Goal: Task Accomplishment & Management: Use online tool/utility

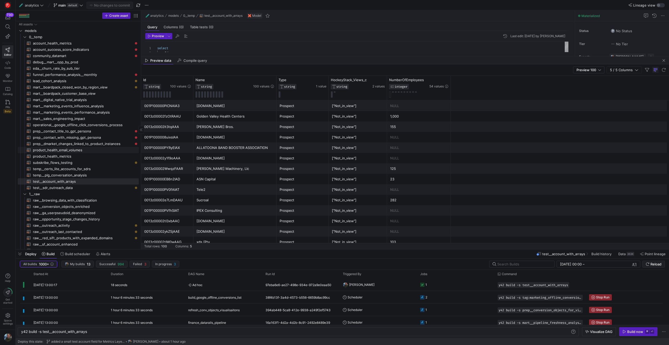
scroll to position [0, 67]
click at [73, 189] on span "test__sdr_outreach_data​​​​​​​​​​" at bounding box center [83, 188] width 100 height 6
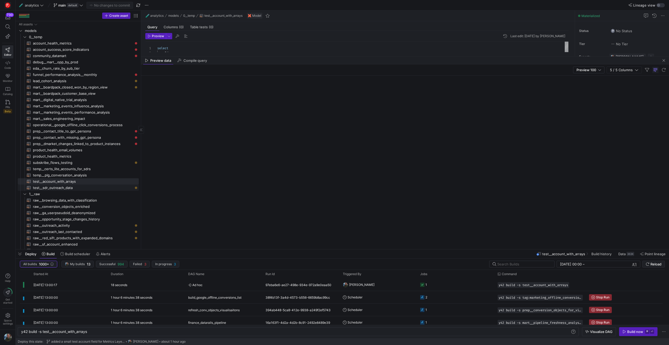
type textarea "with outreach_data as ( select [DOMAIN_NAME], r.type, [DOMAIN_NAME] as outreach…"
type textarea "y42 build -s test__sdr_outreach_data"
click at [90, 330] on div "y42 build -s test__sdr_outreach_data" at bounding box center [295, 331] width 549 height 4
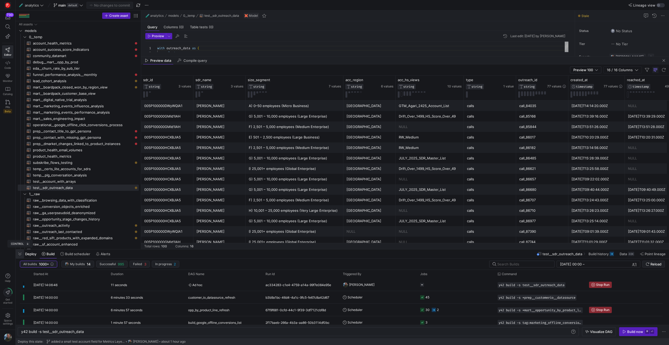
click at [20, 254] on span "button" at bounding box center [20, 253] width 8 height 9
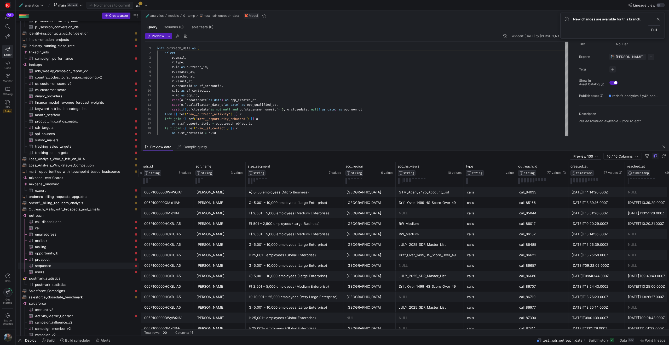
scroll to position [915, 0]
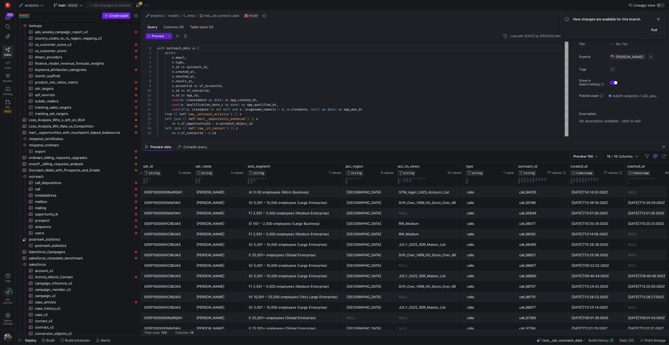
click at [126, 17] on span "Create asset" at bounding box center [118, 16] width 19 height 4
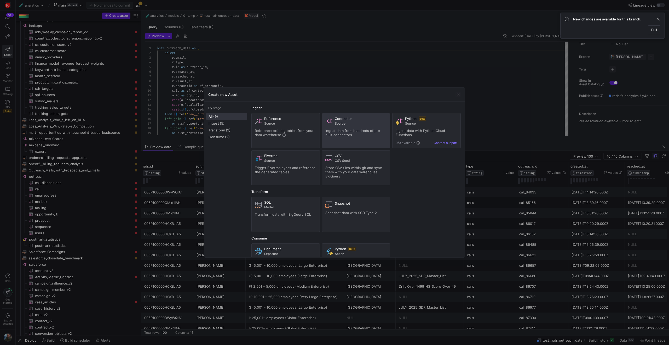
click at [350, 126] on div "Connector Source Ingest data from hundreds of pre-built connectors" at bounding box center [356, 130] width 62 height 28
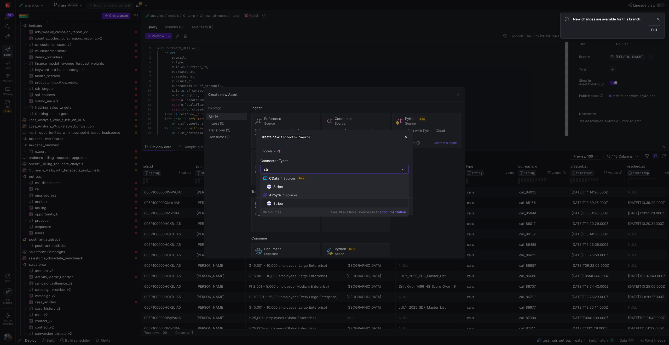
click at [289, 187] on span "Stripe" at bounding box center [336, 186] width 139 height 4
type input "Stripe"
click at [291, 188] on input "text" at bounding box center [334, 188] width 139 height 4
type input "stripe"
click at [400, 208] on span "submit" at bounding box center [394, 206] width 28 height 8
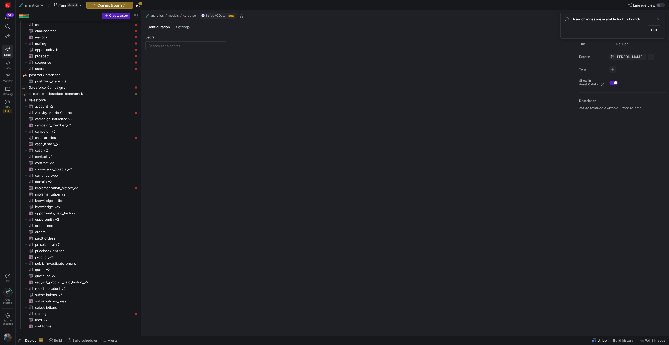
scroll to position [1079, 0]
click at [192, 47] on input "text" at bounding box center [186, 46] width 74 height 4
click at [185, 55] on div "Eliott OAuth" at bounding box center [186, 55] width 65 height 4
type input "Eliott OAuth"
click at [163, 68] on span "Add table" at bounding box center [156, 67] width 15 height 4
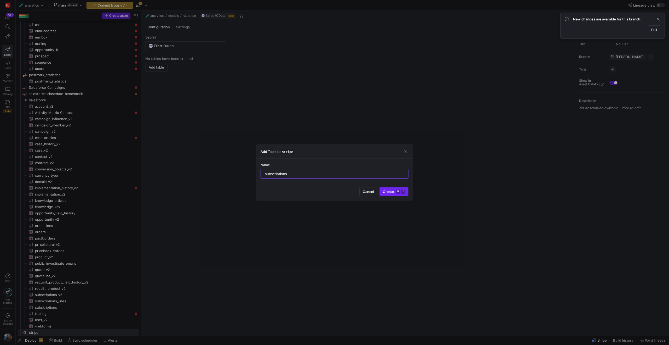
type input "subscriptions"
click at [391, 193] on span "Create ⌘ ⏎" at bounding box center [394, 191] width 22 height 4
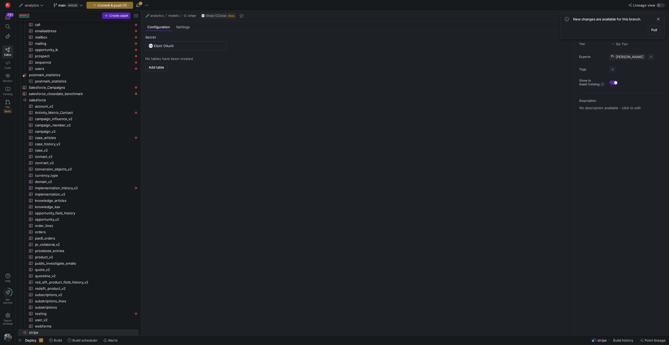
scroll to position [1085, 0]
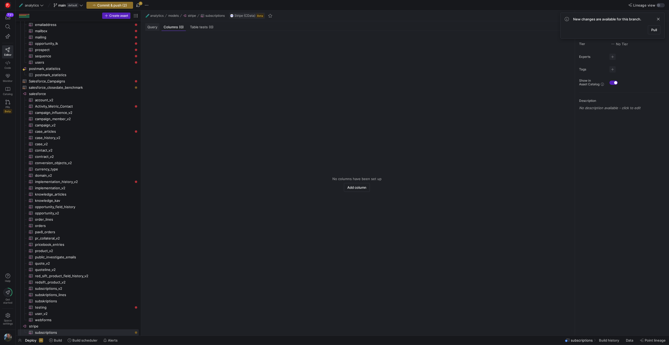
click at [148, 25] on span "Query" at bounding box center [152, 26] width 10 height 3
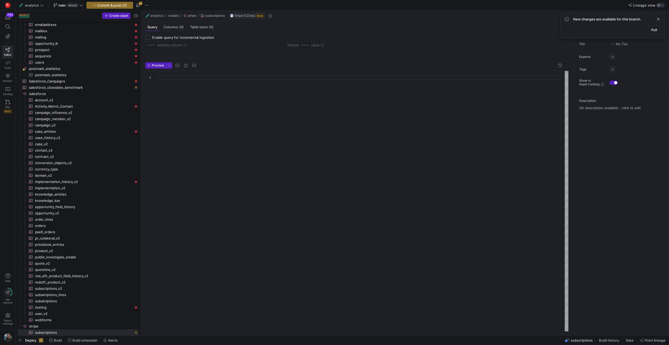
click at [177, 78] on div at bounding box center [362, 201] width 411 height 260
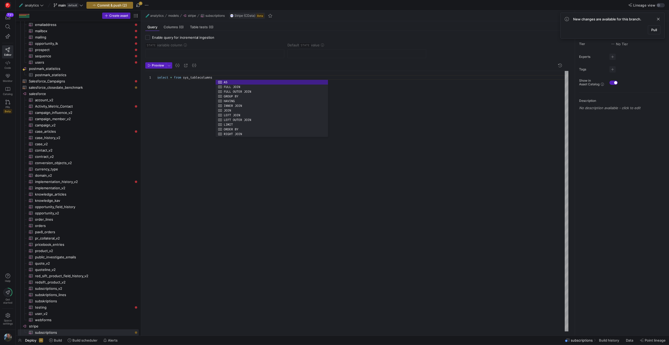
scroll to position [0, 56]
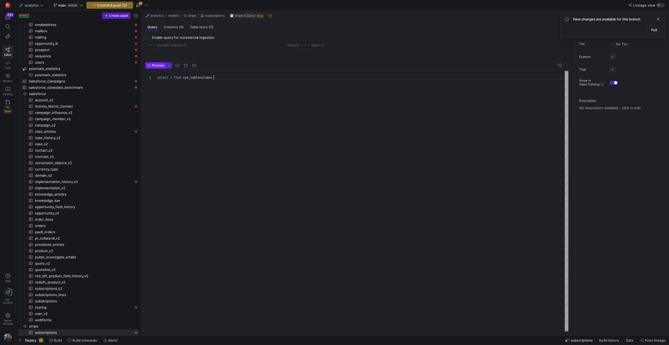
click at [162, 65] on span "Preview" at bounding box center [158, 66] width 12 height 4
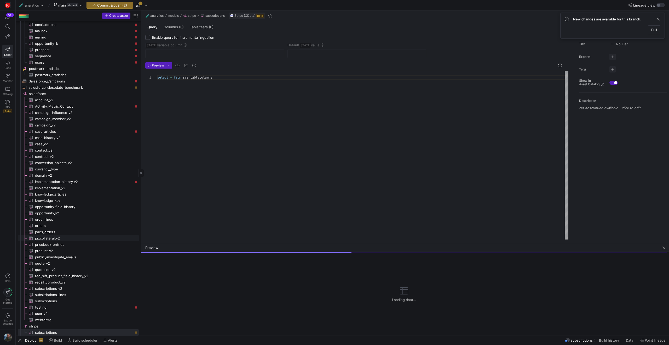
scroll to position [1179, 0]
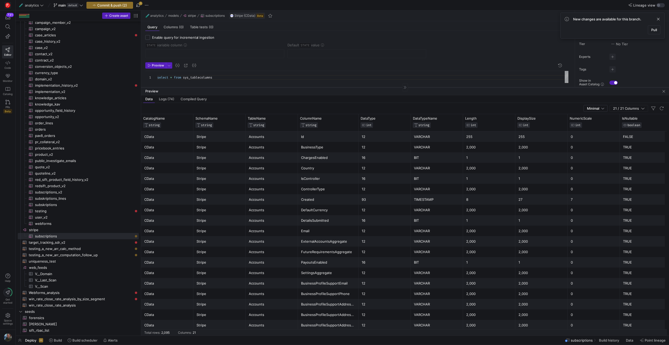
drag, startPoint x: 201, startPoint y: 244, endPoint x: 222, endPoint y: 87, distance: 157.7
click at [222, 87] on div at bounding box center [405, 87] width 528 height 0
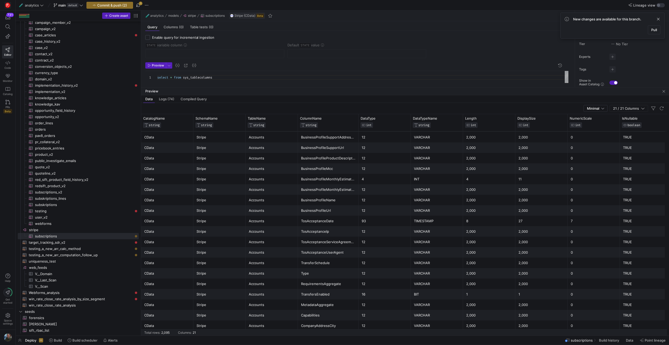
scroll to position [301, 0]
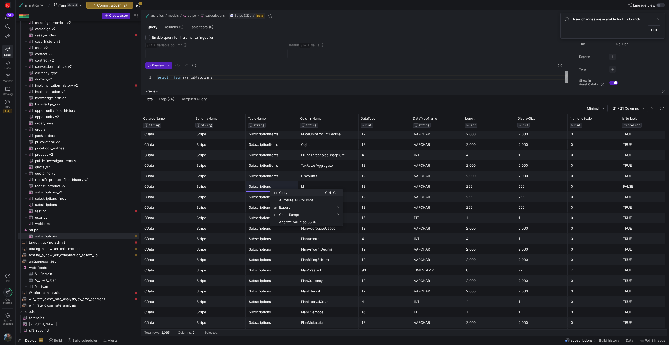
click at [283, 191] on span "Copy" at bounding box center [301, 192] width 48 height 7
click at [336, 183] on div "Id" at bounding box center [328, 186] width 54 height 10
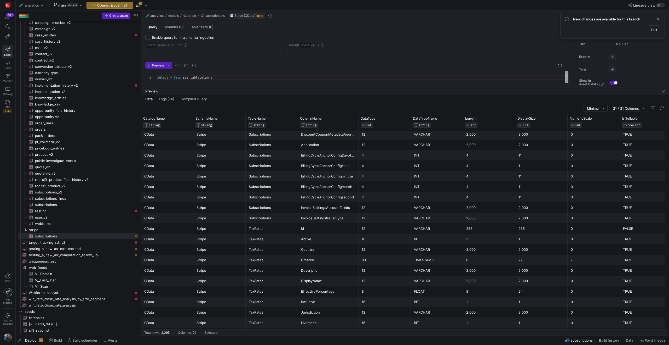
click at [220, 76] on div "select * from sys_tablecolumns" at bounding box center [362, 77] width 411 height 12
click at [161, 67] on span "Preview" at bounding box center [158, 66] width 12 height 4
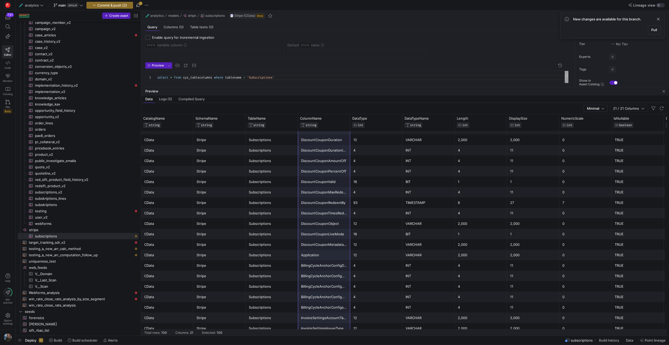
drag, startPoint x: 314, startPoint y: 135, endPoint x: 312, endPoint y: 331, distance: 195.3
click at [312, 331] on mat-sidenav-content "Drag here to set row groups Drag here to set column labels CatalogName STRING S…" at bounding box center [404, 224] width 526 height 221
click at [256, 87] on div "Preview" at bounding box center [405, 91] width 528 height 8
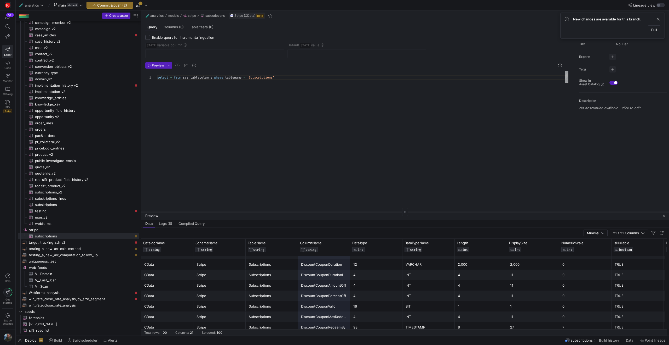
drag, startPoint x: 251, startPoint y: 87, endPoint x: 250, endPoint y: 211, distance: 124.4
click at [250, 211] on div at bounding box center [405, 211] width 528 height 0
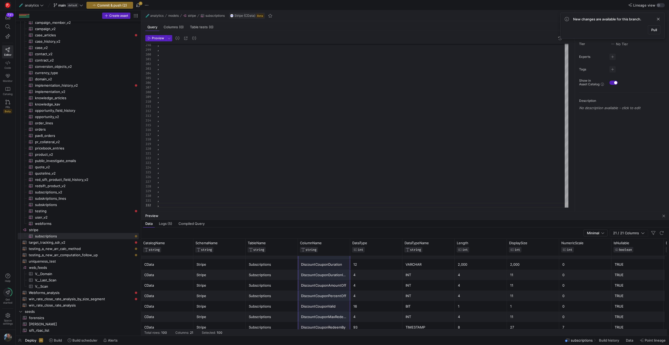
click at [167, 208] on mat-tab-group "Query Columns (0) Table tests (0) Enable query for incremental ingestion STATE …" at bounding box center [357, 116] width 432 height 190
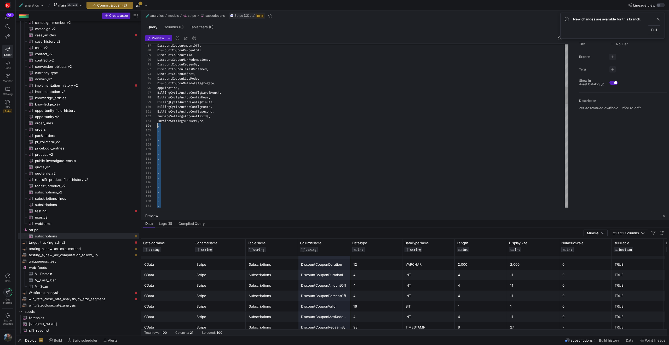
drag, startPoint x: 166, startPoint y: 206, endPoint x: 149, endPoint y: 128, distance: 80.4
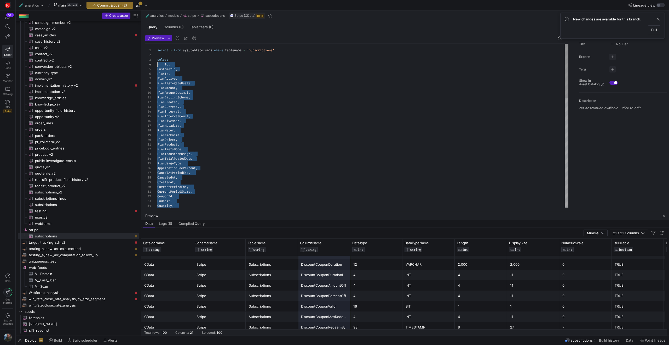
scroll to position [19, 0]
drag, startPoint x: 208, startPoint y: 200, endPoint x: 139, endPoint y: 68, distance: 149.7
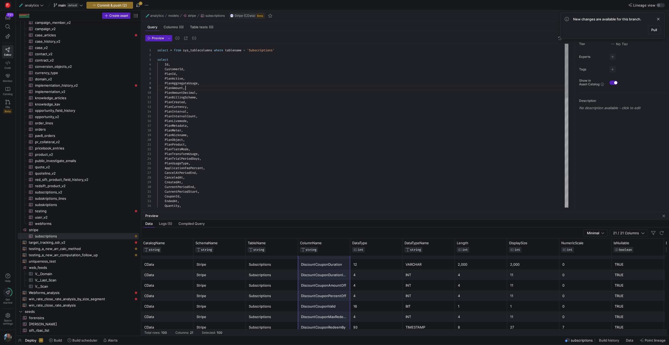
scroll to position [38, 28]
click at [268, 88] on div "Quantity , EndedAt , CouponId , CurrentPeriodStart , CurrentPeriodEnd , Created…" at bounding box center [362, 291] width 411 height 494
drag, startPoint x: 163, startPoint y: 56, endPoint x: 149, endPoint y: 48, distance: 16.9
click at [157, 48] on div "Quantity , EndedAt , CouponId , CurrentPeriodStart , CurrentPeriodEnd , Created…" at bounding box center [362, 291] width 411 height 494
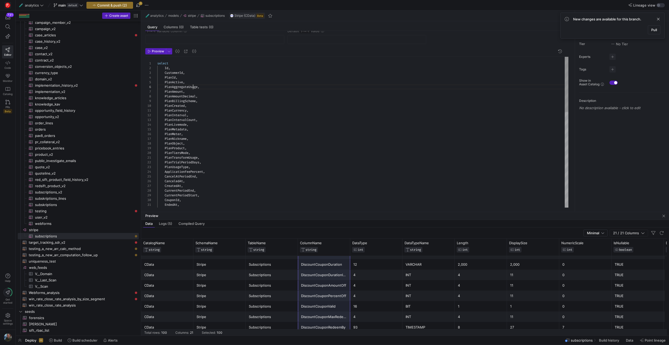
scroll to position [24, 36]
click at [194, 87] on div "StartDate , Status , Quantity , EndedAt , CurrentPeriodStart , CouponId , Curre…" at bounding box center [362, 299] width 411 height 484
type textarea "select Id, CustomerId, PlanId, PlanActive, PlanAggregateUsage, PlanAmount, Plan…"
click at [160, 51] on span "Preview" at bounding box center [158, 51] width 12 height 4
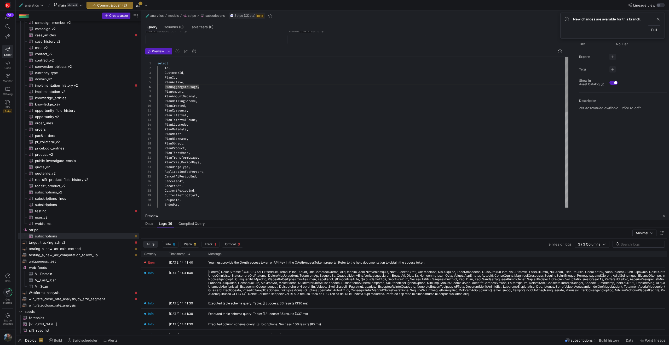
scroll to position [0, 0]
click at [43, 232] on span "stripe​​​​​​​​" at bounding box center [83, 230] width 109 height 6
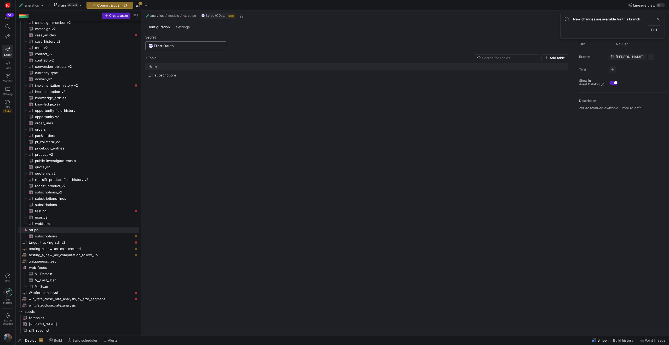
click at [193, 45] on input "Eliott OAuth" at bounding box center [188, 46] width 69 height 4
click at [215, 65] on span "Add new" at bounding box center [213, 66] width 14 height 4
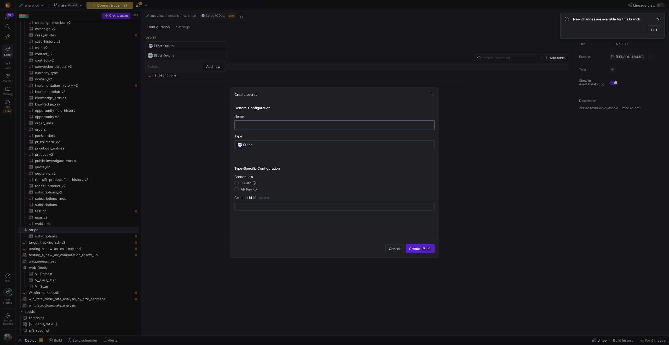
click at [261, 126] on input "text" at bounding box center [334, 125] width 191 height 4
type input "stripe credentials"
click at [256, 188] on icon at bounding box center [255, 188] width 3 height 3
click at [239, 188] on input "APIKey" at bounding box center [236, 189] width 4 height 4
radio input "true"
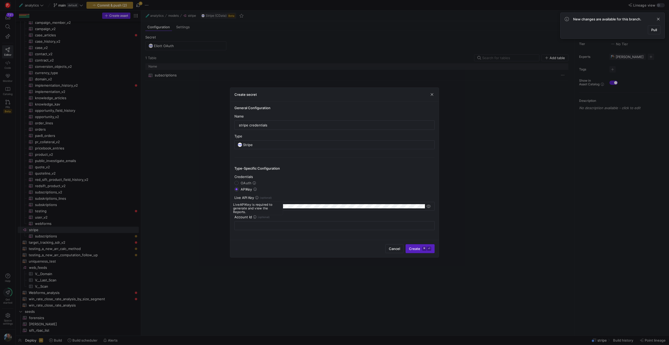
click at [257, 198] on icon at bounding box center [256, 197] width 3 height 3
click at [386, 144] on input "Stripe" at bounding box center [337, 144] width 188 height 4
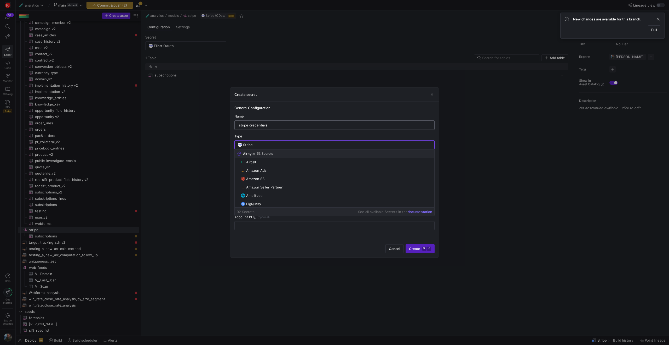
click at [312, 129] on div "stripe credentials" at bounding box center [334, 125] width 191 height 9
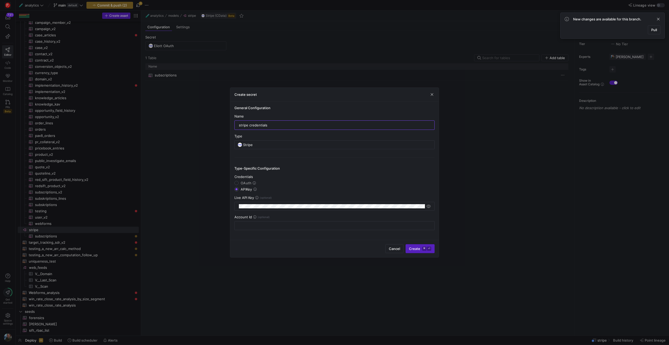
click at [238, 185] on mat-radio-group "Credentials OAuth APIKey" at bounding box center [334, 182] width 200 height 17
click at [236, 184] on input "OAuth" at bounding box center [236, 183] width 4 height 4
radio input "true"
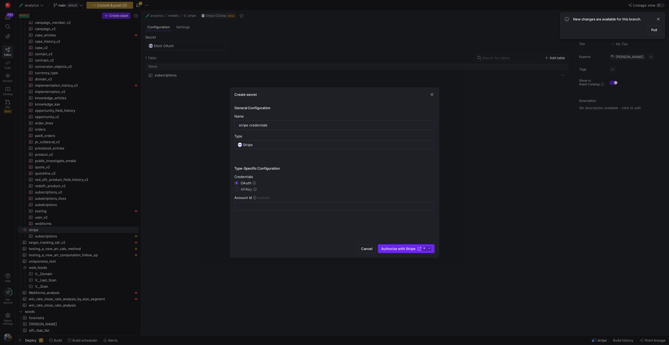
click at [400, 247] on span "Authorize with Stripe" at bounding box center [398, 248] width 34 height 4
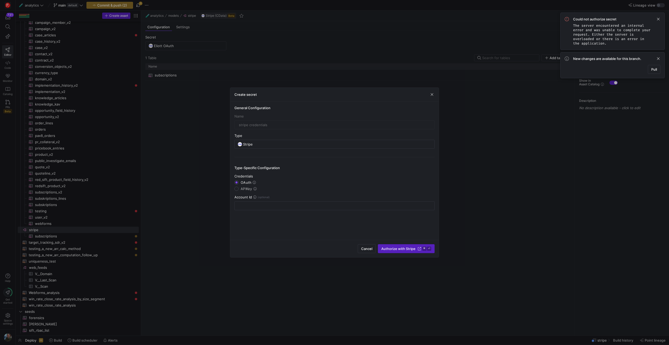
click at [356, 132] on y42-credential-form "General Configuration Name stripe credentials Type Stripe Type-Specific Configu…" at bounding box center [334, 158] width 200 height 104
click at [341, 95] on div "Create secret" at bounding box center [334, 95] width 209 height 14
click at [365, 248] on span "Cancel" at bounding box center [366, 248] width 11 height 4
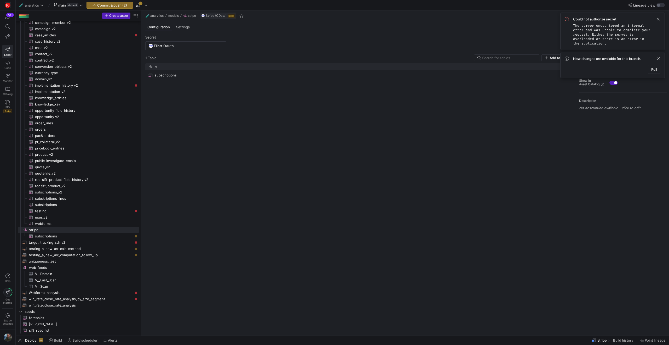
click at [365, 248] on span "Cancel" at bounding box center [366, 248] width 11 height 4
click at [659, 18] on span at bounding box center [658, 19] width 6 height 6
click at [139, 6] on span "button" at bounding box center [138, 5] width 6 height 6
click at [147, 3] on span "button" at bounding box center [147, 5] width 6 height 6
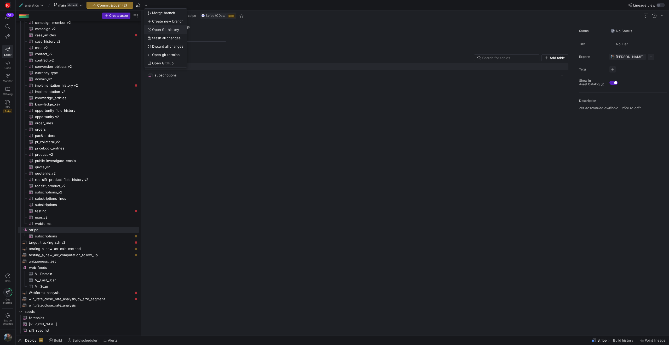
click at [173, 30] on span "Open Git history" at bounding box center [165, 29] width 27 height 4
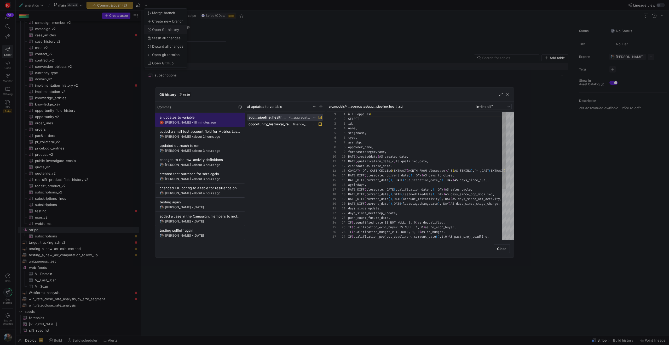
scroll to position [47, 0]
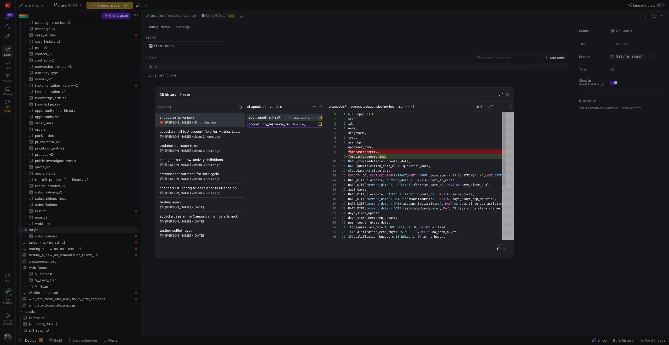
click at [285, 127] on span at bounding box center [286, 124] width 76 height 6
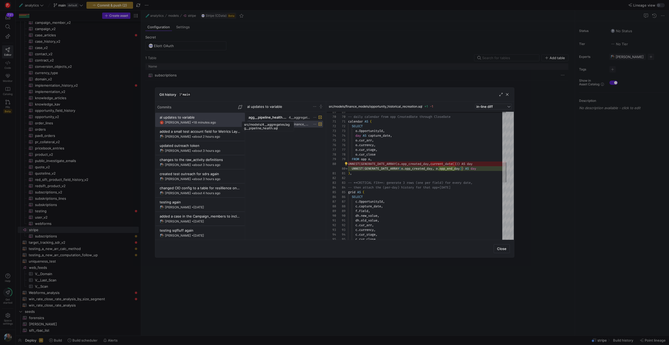
click at [270, 121] on div "src/models/4__aggregates/agg__pipeline_health.sql" at bounding box center [268, 126] width 52 height 10
click at [272, 117] on span "agg__pipeline_health.sql" at bounding box center [268, 117] width 39 height 4
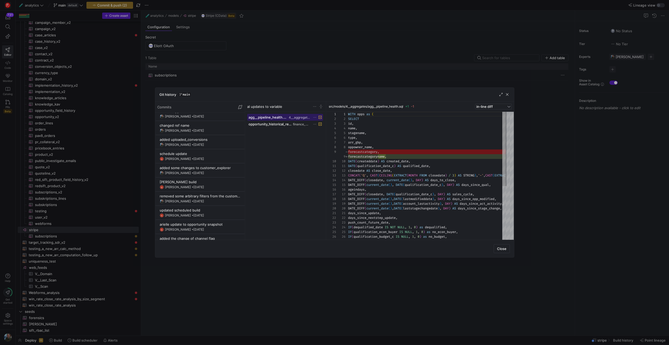
scroll to position [0, 0]
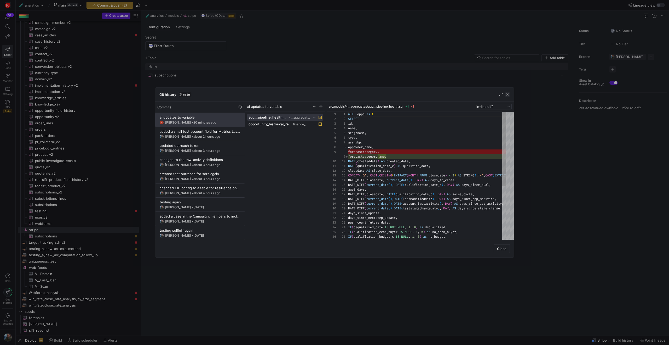
click at [508, 96] on span "button" at bounding box center [507, 94] width 5 height 5
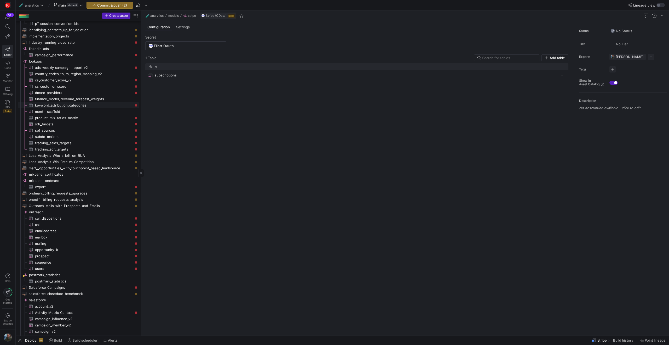
scroll to position [841, 0]
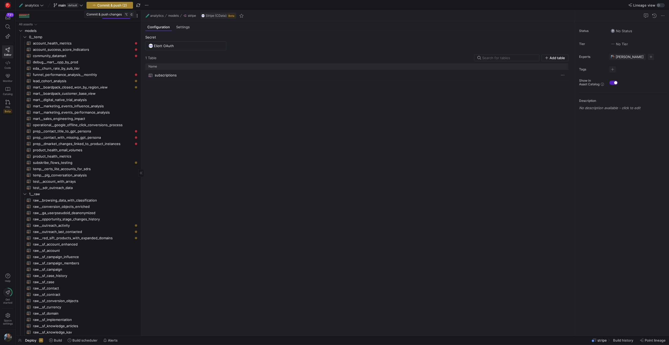
click at [98, 6] on span "Commit & push (2)" at bounding box center [112, 5] width 30 height 4
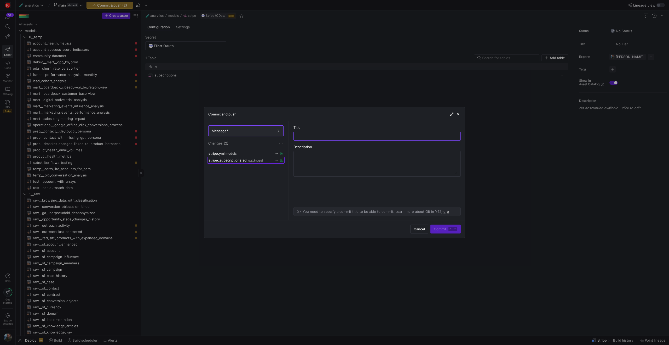
click at [237, 161] on span "stripe_subscriptions.sql" at bounding box center [228, 160] width 39 height 4
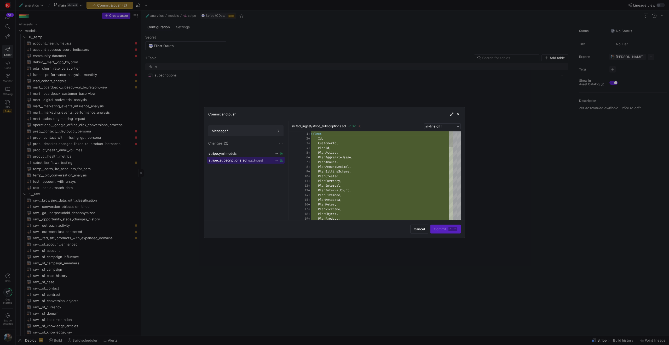
scroll to position [47, 0]
click at [236, 154] on span "models" at bounding box center [231, 154] width 11 height 4
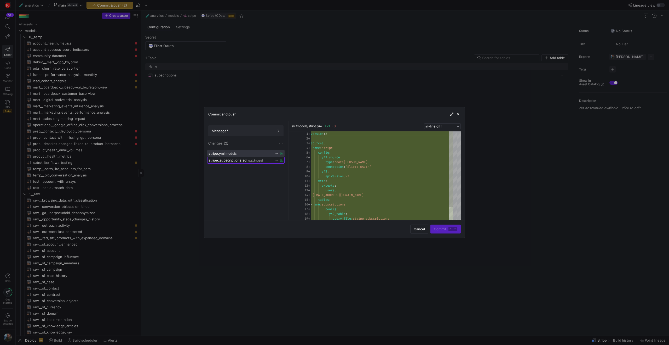
click at [232, 161] on span "stripe_subscriptions.sql" at bounding box center [228, 160] width 39 height 4
click at [234, 156] on span at bounding box center [246, 153] width 77 height 6
click at [353, 180] on div "version : 2 sources : - name : stripe config : y42_source : type : cdata-stripe…" at bounding box center [382, 183] width 142 height 104
type textarea "meta: experts: users: - [EMAIL_ADDRESS][DOMAIN_NAME] tables: - name: subscripti…"
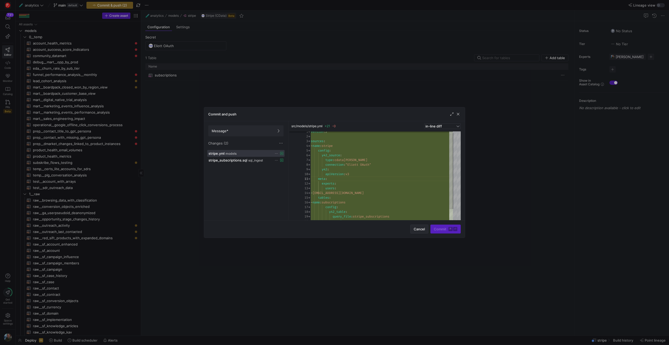
click at [423, 231] on span "Cancel" at bounding box center [419, 229] width 11 height 4
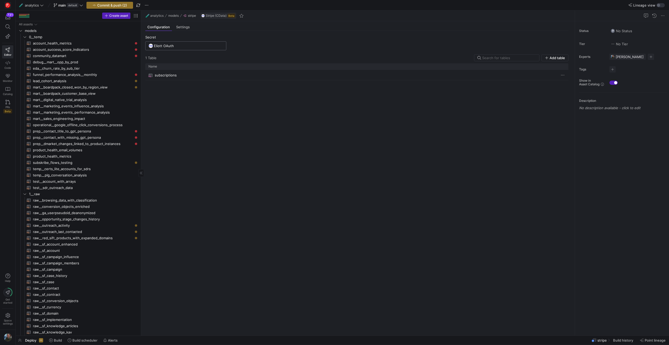
click at [176, 47] on input "Eliott OAuth" at bounding box center [188, 46] width 69 height 4
click at [212, 69] on span at bounding box center [213, 66] width 21 height 8
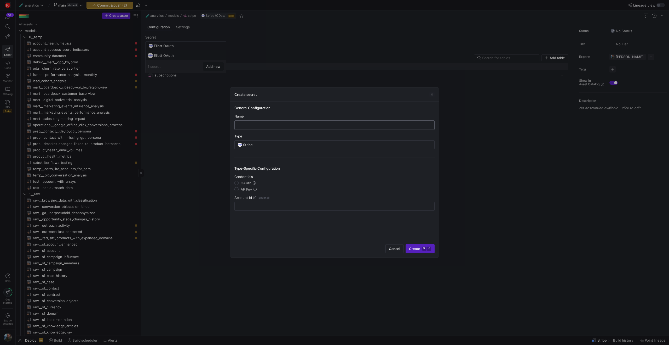
click at [280, 126] on input "text" at bounding box center [334, 125] width 191 height 4
type input "test"
click at [247, 184] on span "OAuth" at bounding box center [246, 183] width 11 height 4
click at [239, 184] on input "OAuth" at bounding box center [236, 183] width 4 height 4
radio input "true"
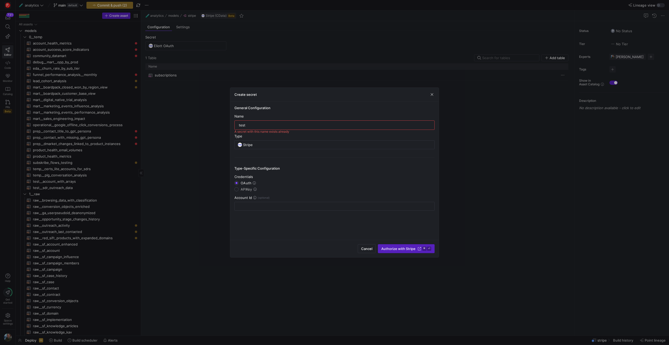
click at [276, 126] on input "test" at bounding box center [334, 125] width 191 height 4
type input "test_stripe_oauth"
click at [411, 245] on span "submit" at bounding box center [406, 248] width 56 height 8
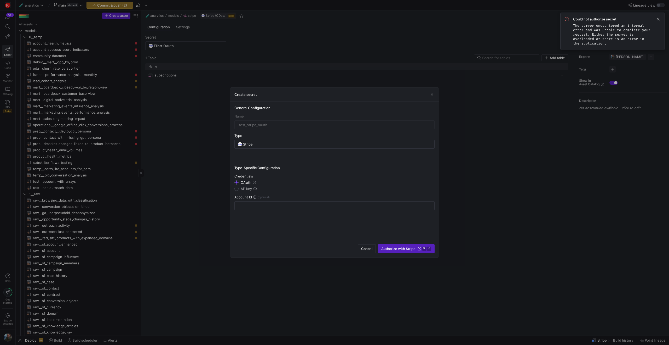
click at [591, 133] on div at bounding box center [334, 172] width 669 height 345
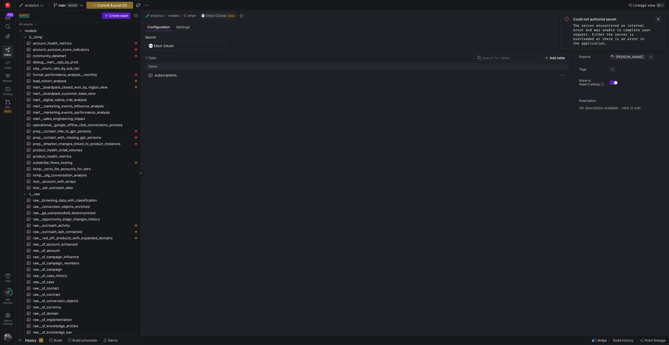
click at [655, 20] on span at bounding box center [658, 19] width 6 height 6
click at [104, 6] on span "Commit & push (2)" at bounding box center [112, 5] width 30 height 4
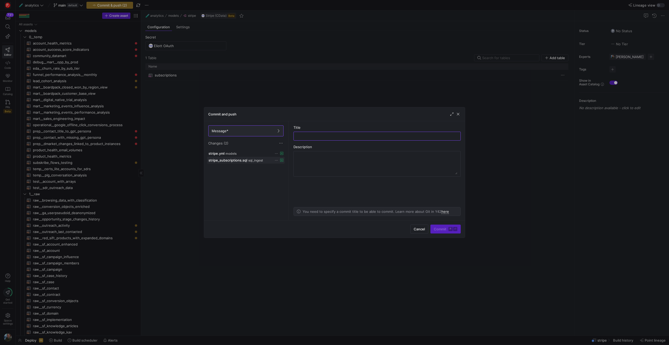
click at [277, 160] on icon at bounding box center [276, 159] width 3 height 3
click at [289, 176] on span "Discard" at bounding box center [284, 175] width 12 height 4
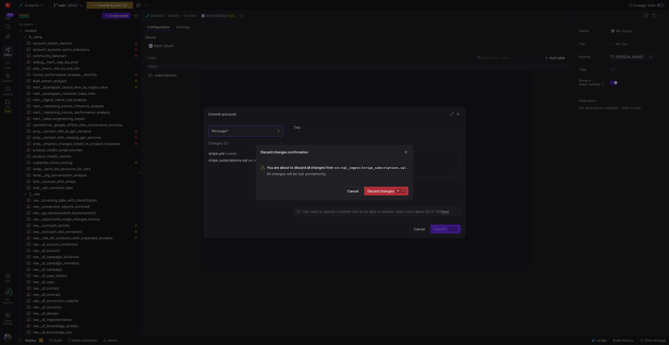
click at [383, 193] on span "Discard changes ⌘ ⏎" at bounding box center [387, 191] width 38 height 4
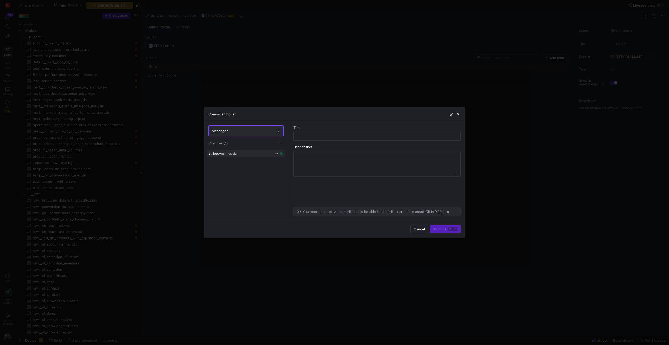
click at [275, 154] on icon at bounding box center [276, 153] width 3 height 3
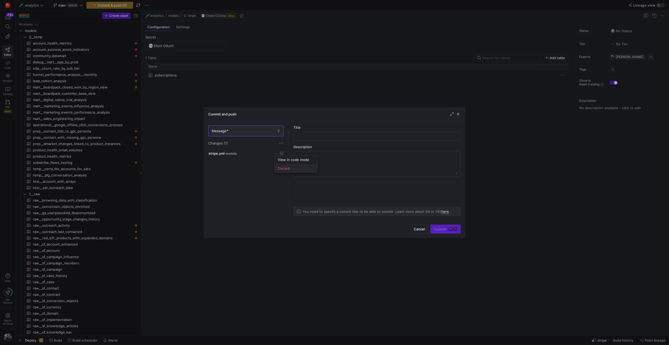
click at [293, 170] on button "Discard" at bounding box center [296, 168] width 43 height 8
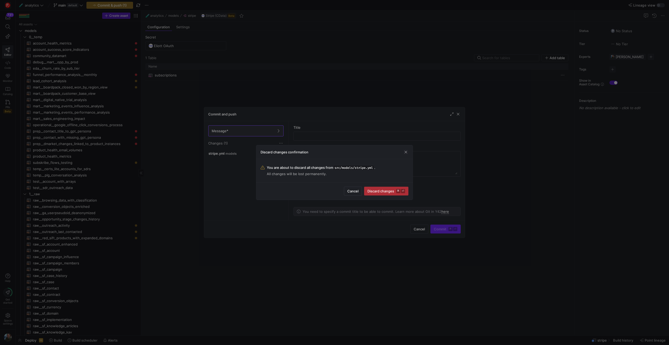
click at [378, 189] on span "Discard changes ⌘ ⏎" at bounding box center [387, 191] width 38 height 4
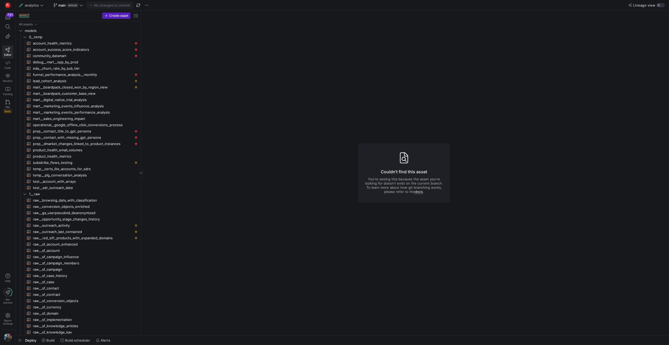
click at [245, 146] on y42-asset-editor-not-found "Couldn't find this asset You're seeing this because the asset you're looking fo…" at bounding box center [404, 172] width 526 height 325
click at [59, 162] on span "subskribe_flows_testing​​​​​​​​​​" at bounding box center [83, 162] width 100 height 6
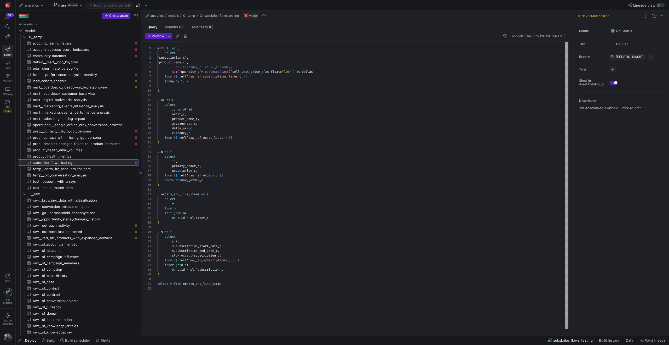
scroll to position [47, 0]
click at [85, 155] on span "product_health_metrics​​​​​​​​​​" at bounding box center [83, 156] width 100 height 6
type textarea "With csm as ( SELECT id as account_id, name as account_name, numberofemployees,…"
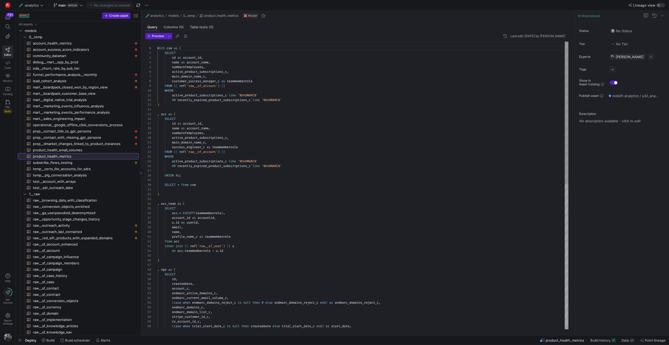
click at [84, 159] on link "product_health_metrics​​​​​​​​​​" at bounding box center [78, 156] width 121 height 6
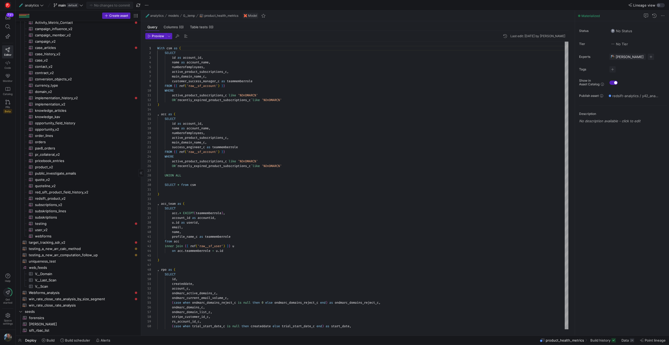
scroll to position [47, 0]
click at [127, 312] on span "Press SPACE to select this row." at bounding box center [127, 310] width 5 height 5
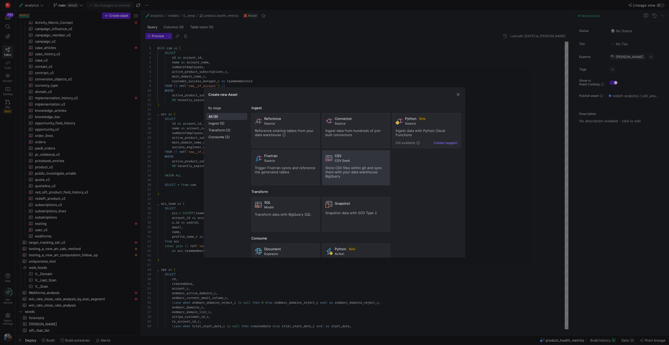
click at [354, 163] on div "CSV CSV Seed Store CSV files within git and sync them with your data warehouse …" at bounding box center [356, 167] width 62 height 28
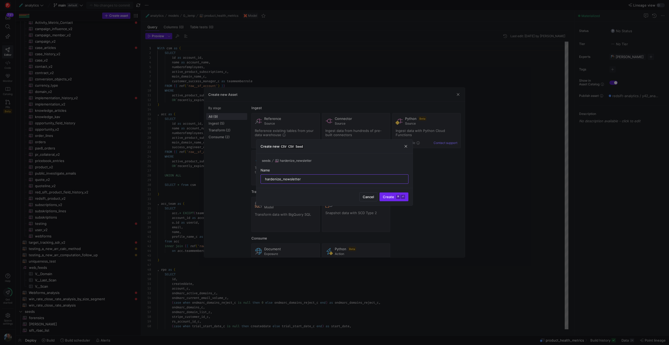
type input "hardenize_newsletter"
click at [398, 198] on kbd "⌘" at bounding box center [398, 196] width 4 height 4
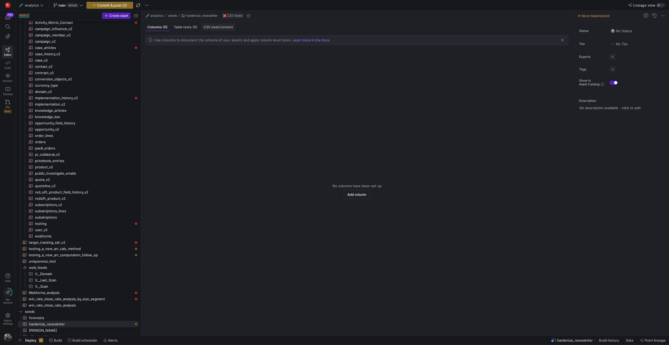
click at [219, 27] on span "CSV seed content" at bounding box center [219, 26] width 30 height 3
click at [550, 39] on span "Upload CSV" at bounding box center [555, 38] width 19 height 4
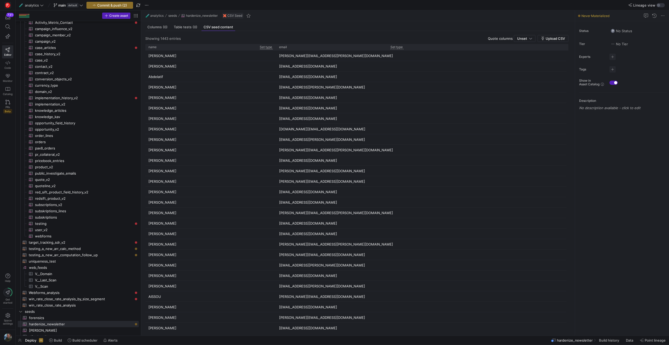
click at [268, 45] on p "Set type" at bounding box center [266, 47] width 13 height 4
click at [281, 61] on input "text" at bounding box center [289, 61] width 47 height 4
type input "STRING"
click at [369, 49] on div at bounding box center [334, 172] width 669 height 345
click at [394, 48] on p "Set type" at bounding box center [397, 47] width 13 height 4
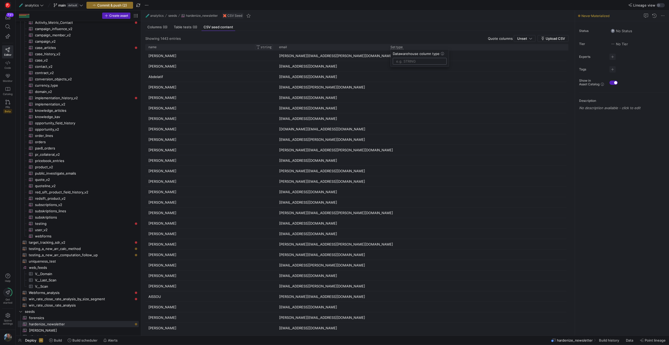
click at [409, 63] on input "text" at bounding box center [419, 61] width 47 height 4
type input "STRING"
click at [464, 49] on div at bounding box center [334, 172] width 669 height 345
click at [194, 38] on div "Showing 1443 entries Quote columns Unset Upload CSV" at bounding box center [356, 38] width 423 height 7
click at [161, 26] on span "Columns (0)" at bounding box center [157, 26] width 20 height 3
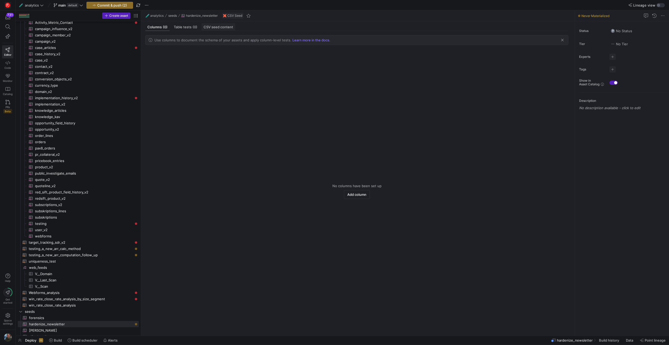
click at [222, 28] on span "CSV seed content" at bounding box center [219, 26] width 30 height 3
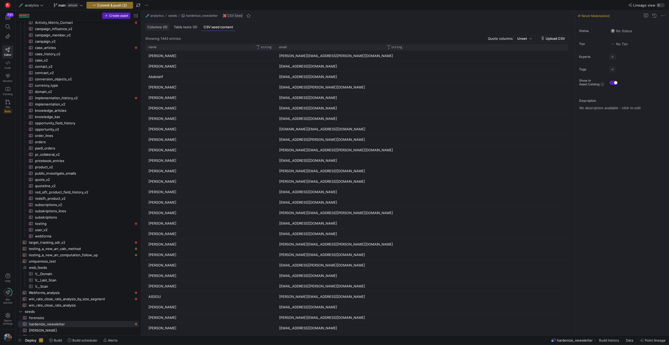
click at [157, 27] on span "Columns (0)" at bounding box center [157, 26] width 20 height 3
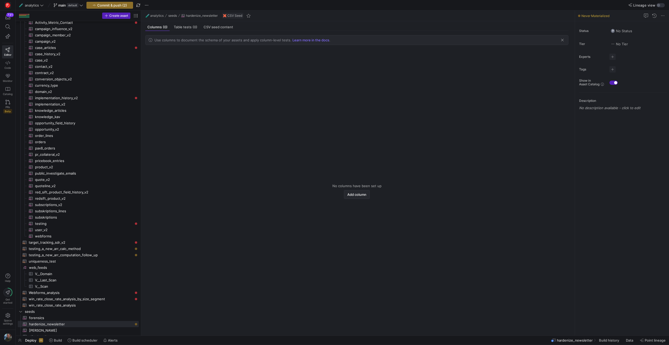
click at [357, 196] on span "Add column" at bounding box center [356, 194] width 19 height 4
click at [558, 52] on span "Add" at bounding box center [559, 52] width 11 height 4
click at [266, 70] on span "Press SPACE to select this row." at bounding box center [265, 70] width 6 height 6
click at [282, 87] on input "text" at bounding box center [291, 85] width 47 height 4
type input "STRING"
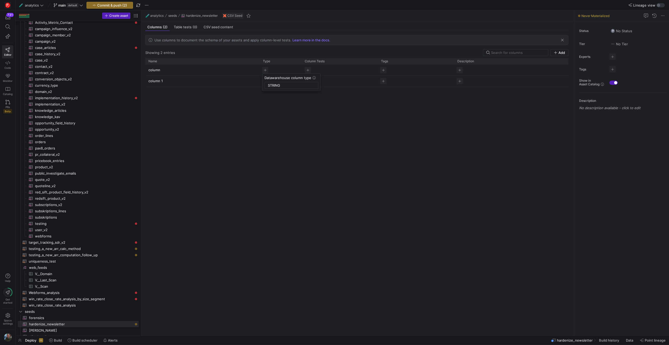
click at [286, 63] on div at bounding box center [334, 172] width 669 height 345
click at [263, 81] on span "Press SPACE to select this row." at bounding box center [265, 81] width 6 height 6
click at [276, 96] on input "text" at bounding box center [291, 96] width 47 height 4
type input "STRING"
click at [278, 141] on div at bounding box center [334, 172] width 669 height 345
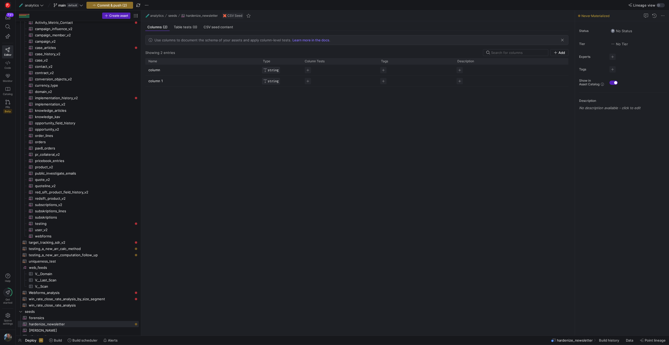
click at [155, 70] on p "column" at bounding box center [202, 70] width 108 height 10
click at [155, 70] on input "column" at bounding box center [199, 70] width 103 height 10
type input "name"
click at [159, 83] on p "column 1" at bounding box center [202, 81] width 108 height 10
click at [159, 83] on input "column 1" at bounding box center [199, 81] width 103 height 10
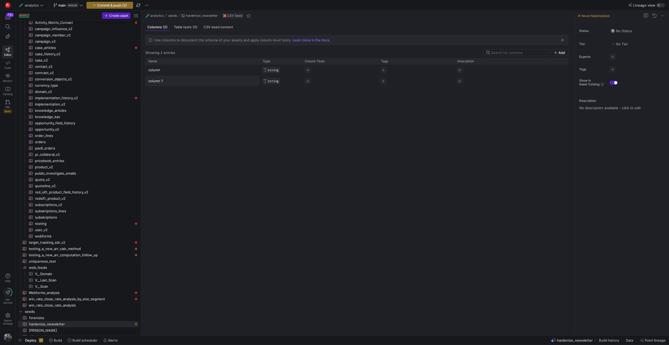
click at [159, 83] on input "column 1" at bounding box center [199, 81] width 103 height 10
click at [167, 72] on p "column" at bounding box center [202, 70] width 108 height 10
type input "c"
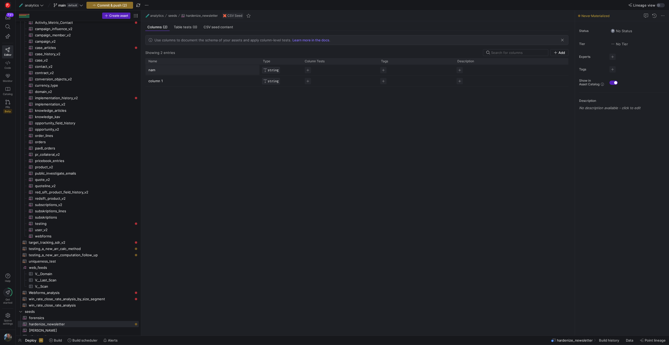
type input "name"
click at [157, 69] on p "column 1" at bounding box center [202, 70] width 108 height 10
click at [157, 69] on input "column 1" at bounding box center [199, 70] width 103 height 10
type input "email"
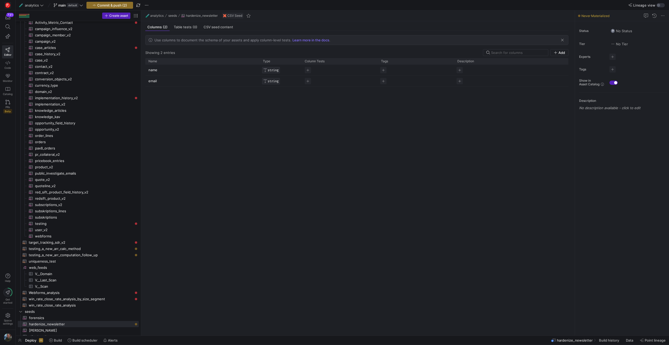
click at [228, 109] on div "name STRING email STRING" at bounding box center [356, 198] width 423 height 266
click at [218, 28] on span "CSV seed content" at bounding box center [219, 26] width 30 height 3
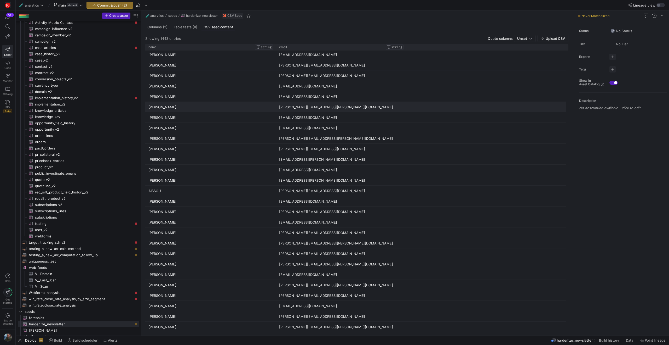
scroll to position [219, 0]
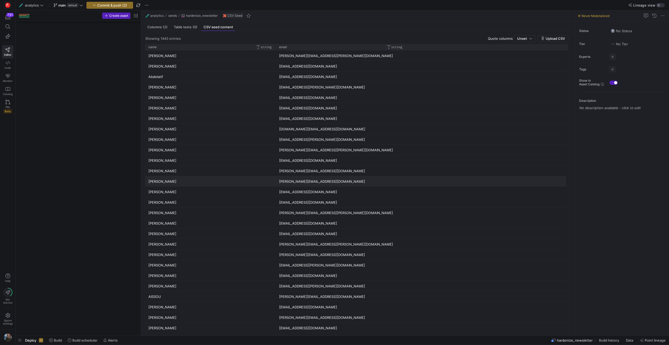
scroll to position [1167, 0]
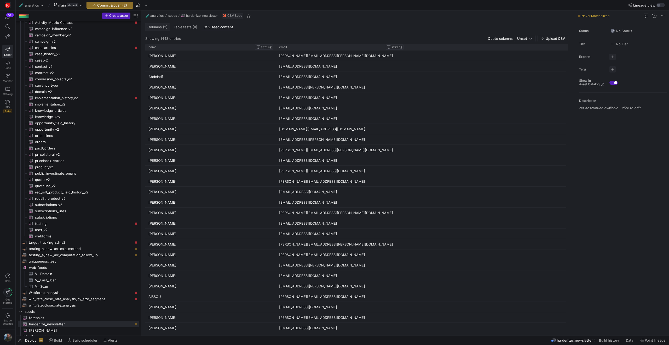
click at [163, 28] on span "(2)" at bounding box center [165, 26] width 5 height 3
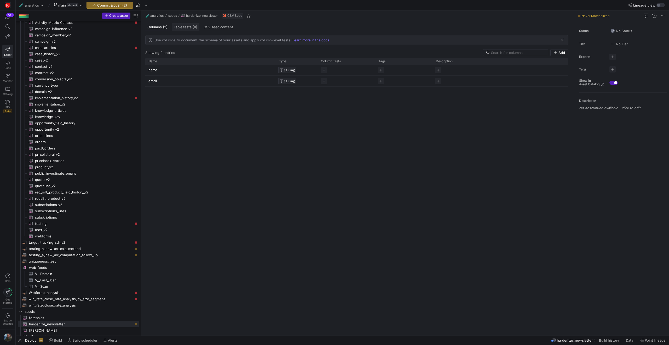
click at [186, 26] on span "Table tests (0)" at bounding box center [186, 26] width 24 height 3
click at [159, 26] on span "Columns (2)" at bounding box center [157, 26] width 20 height 3
click at [104, 6] on span "Commit & push (2)" at bounding box center [112, 5] width 30 height 4
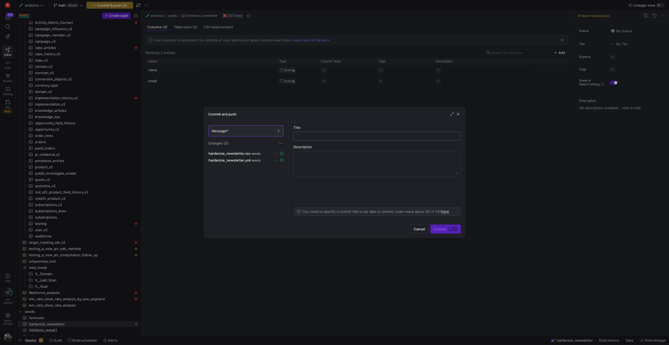
click at [319, 136] on input "text" at bounding box center [377, 136] width 158 height 4
type input "adding hardenize_newsletter"
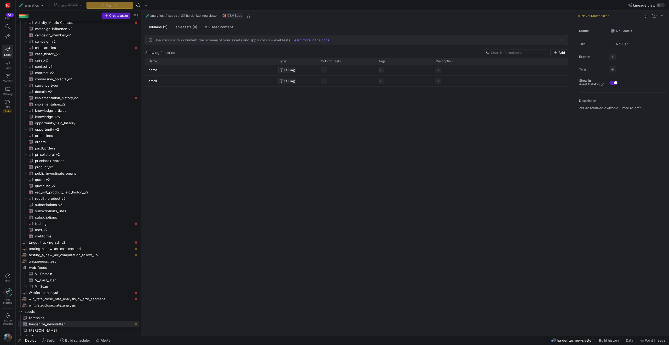
click at [336, 239] on div "name STRING email STRING" at bounding box center [356, 198] width 423 height 266
click at [48, 341] on span "Build" at bounding box center [51, 340] width 8 height 4
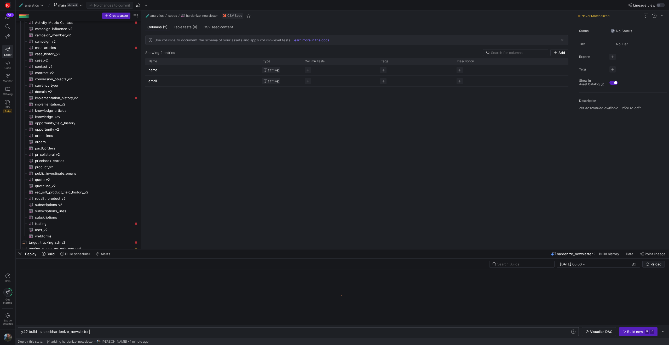
click at [112, 331] on div "y42 build -s seed:hardenize_newsletter" at bounding box center [295, 331] width 549 height 4
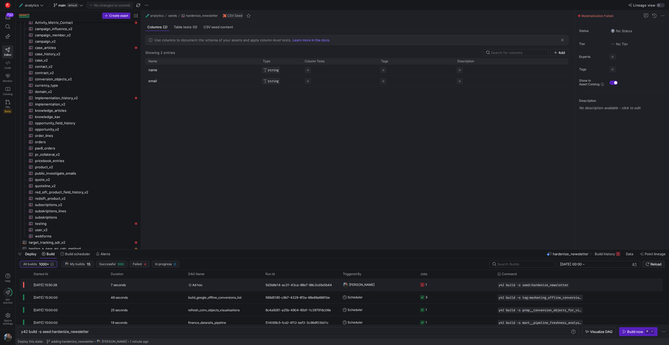
click at [357, 286] on span "[PERSON_NAME]" at bounding box center [361, 284] width 25 height 12
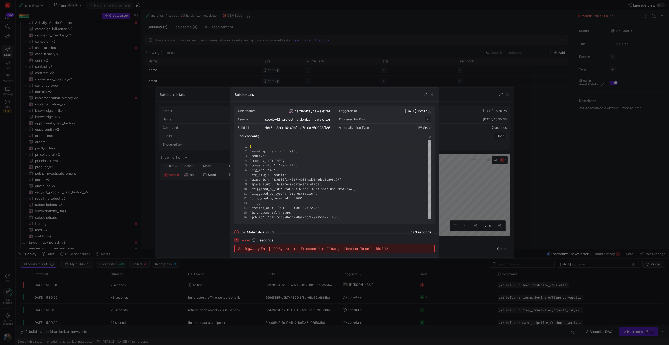
scroll to position [47, 0]
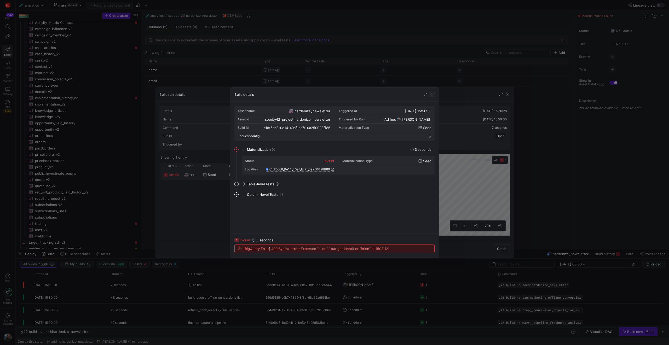
click at [430, 94] on span "button" at bounding box center [431, 94] width 5 height 5
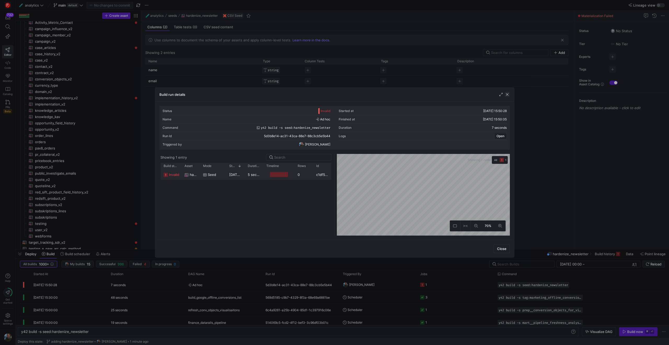
click at [506, 94] on span "button" at bounding box center [507, 94] width 5 height 5
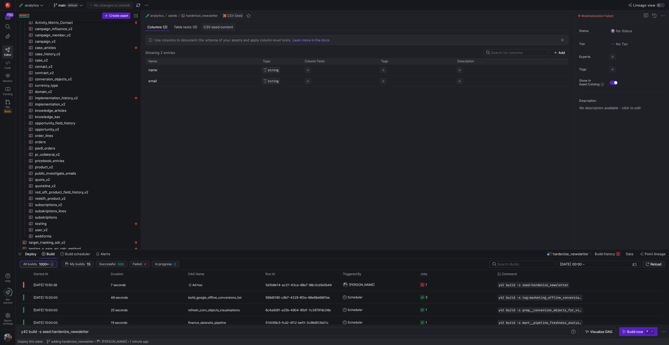
click at [223, 27] on span "CSV seed content" at bounding box center [219, 26] width 30 height 3
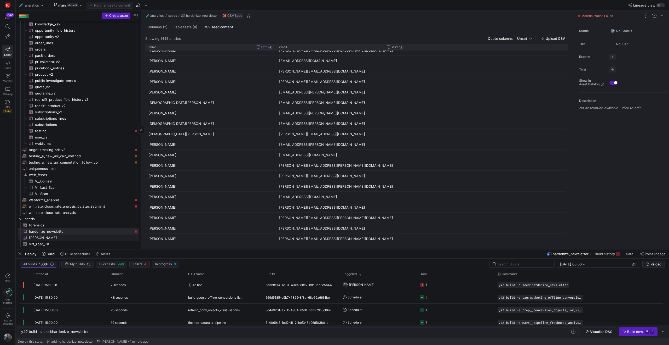
click at [62, 234] on span "[PERSON_NAME]​​​​​​" at bounding box center [81, 237] width 104 height 6
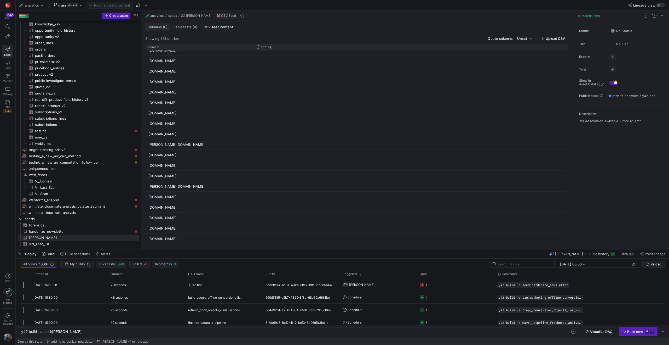
click at [160, 27] on span "Columns (0)" at bounding box center [157, 26] width 20 height 3
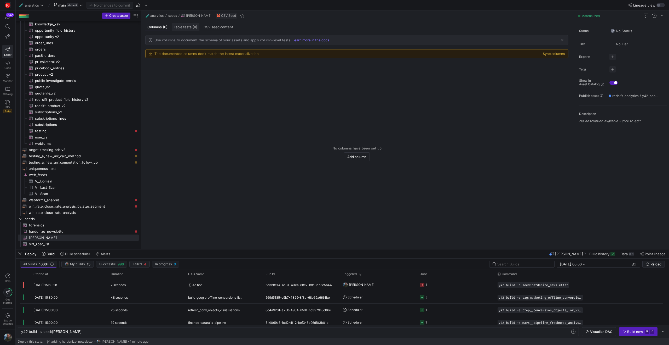
click at [182, 25] on span "Table tests (0)" at bounding box center [186, 26] width 24 height 3
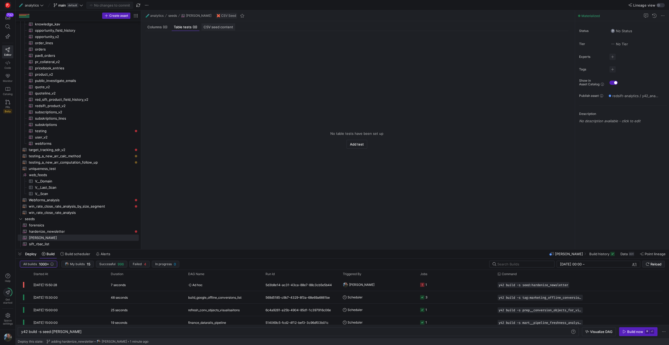
click at [210, 25] on span "CSV seed content" at bounding box center [219, 26] width 30 height 3
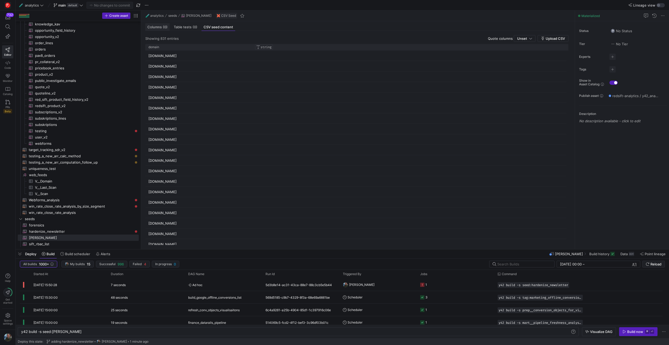
click at [160, 28] on span "Columns (0)" at bounding box center [157, 26] width 20 height 3
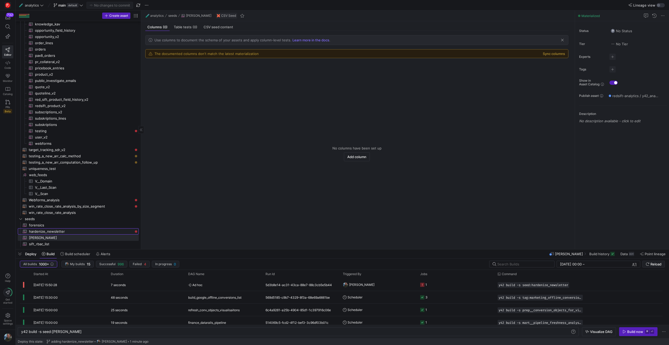
click at [68, 231] on span "hardenize_newsletter​​​​​​" at bounding box center [81, 231] width 104 height 6
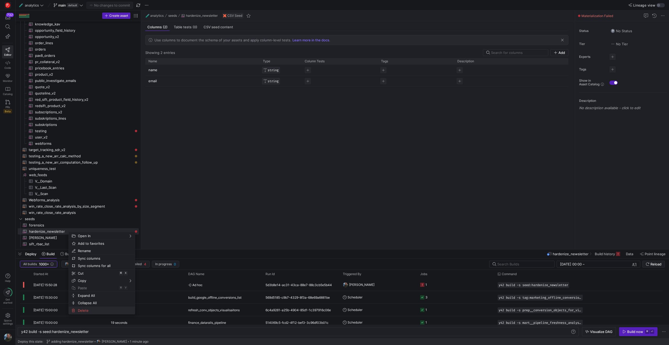
click at [91, 307] on span "Delete" at bounding box center [97, 309] width 43 height 7
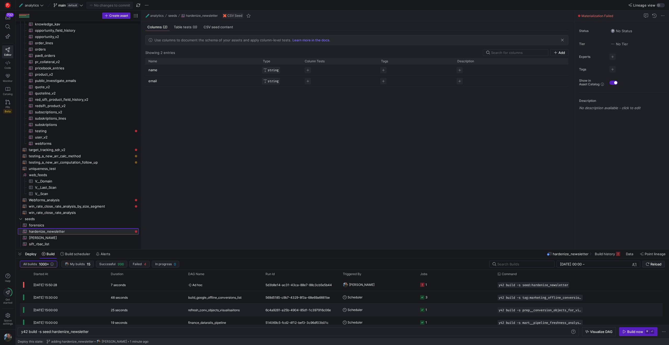
type textarea "y42 build -s seed:saml"
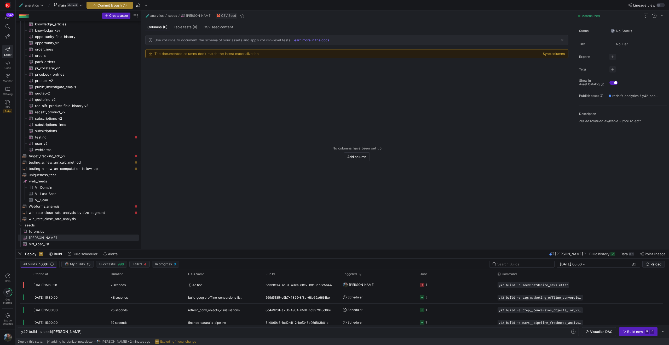
click at [105, 5] on span "Commit & push (1)" at bounding box center [112, 5] width 29 height 4
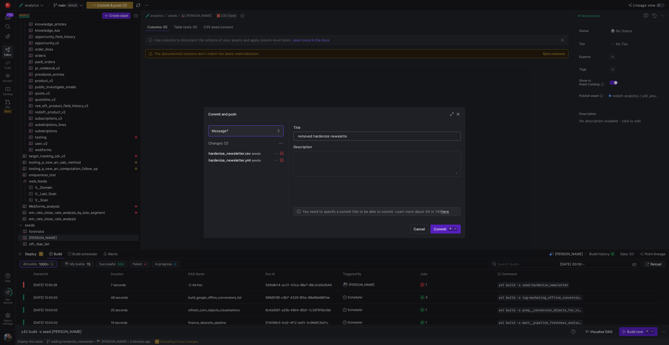
type input "removed hardenize newsletter"
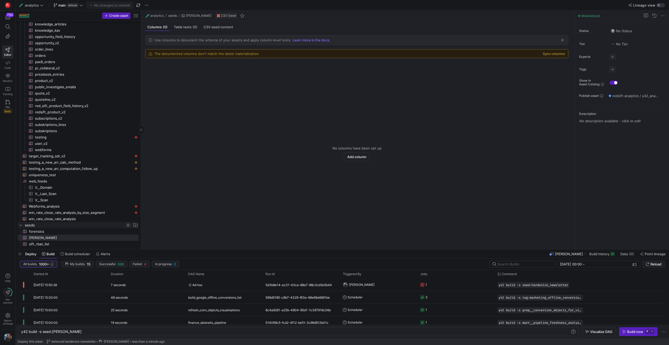
click at [128, 225] on span "Press SPACE to select this row." at bounding box center [127, 224] width 5 height 5
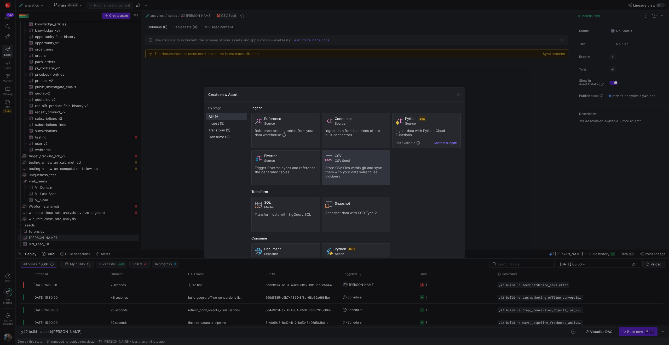
click at [351, 173] on span "Store CSV files within git and sync them with your data warehouse BigQuery" at bounding box center [353, 171] width 56 height 13
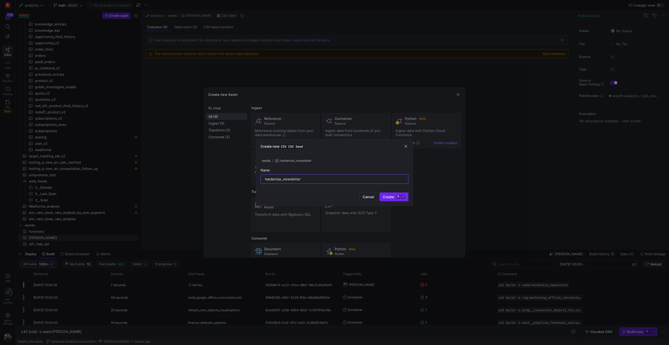
type input "hardenize_newsletter"
click at [390, 199] on span "submit" at bounding box center [394, 196] width 28 height 8
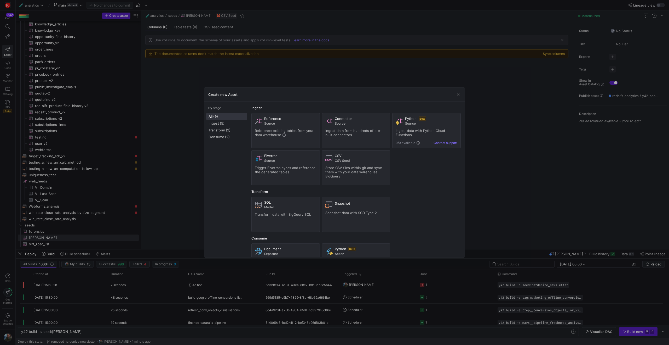
type textarea "y42 build -s seed:hardenize_newsletter"
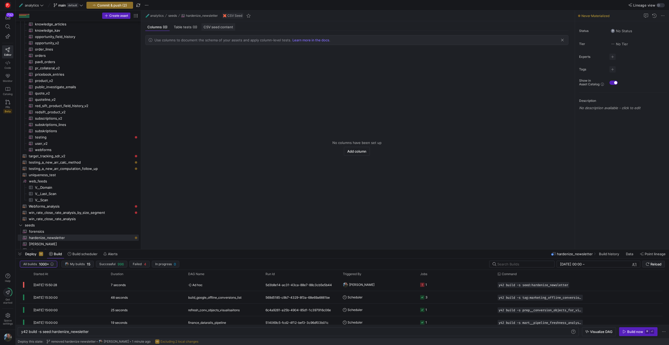
click at [215, 28] on span "CSV seed content" at bounding box center [219, 26] width 30 height 3
click at [549, 40] on span "Upload CSV" at bounding box center [555, 38] width 19 height 4
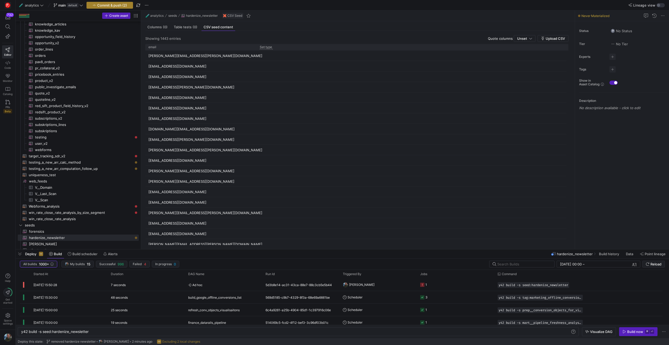
click at [107, 7] on span "Commit & push (2)" at bounding box center [112, 5] width 30 height 4
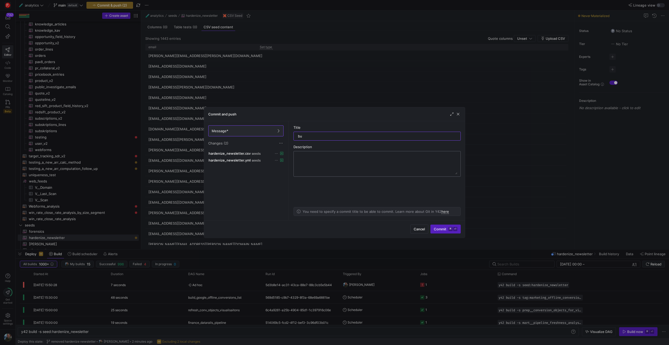
type input "b"
type input "hardenize newsletter reupload"
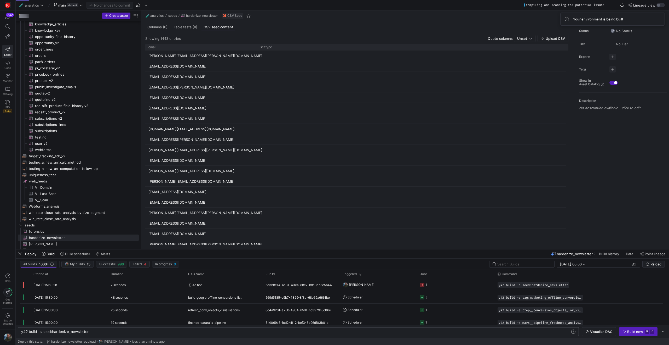
scroll to position [0, 68]
click at [96, 332] on div "y42 build -s seed:hardenize_newsletter" at bounding box center [295, 331] width 549 height 4
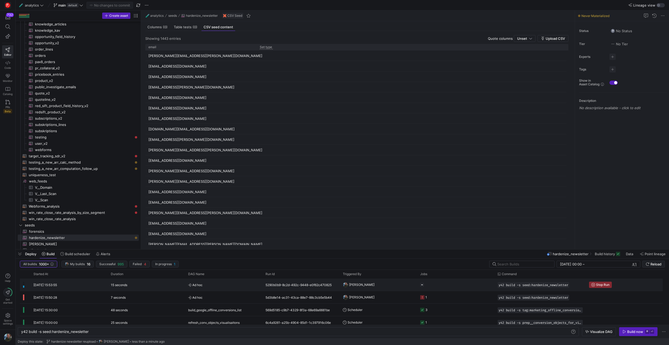
click at [187, 284] on div "Ad hoc" at bounding box center [223, 284] width 77 height 12
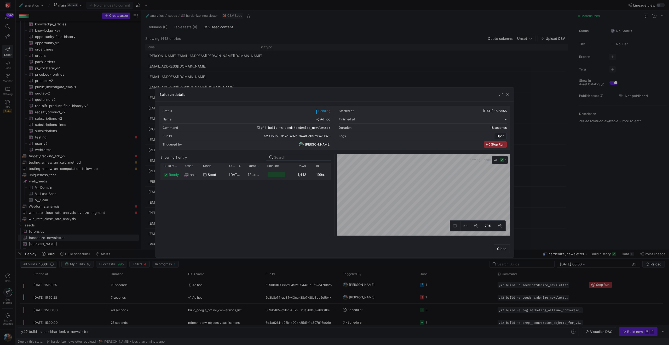
click at [257, 174] on y42-duration "12 seconds" at bounding box center [257, 174] width 19 height 4
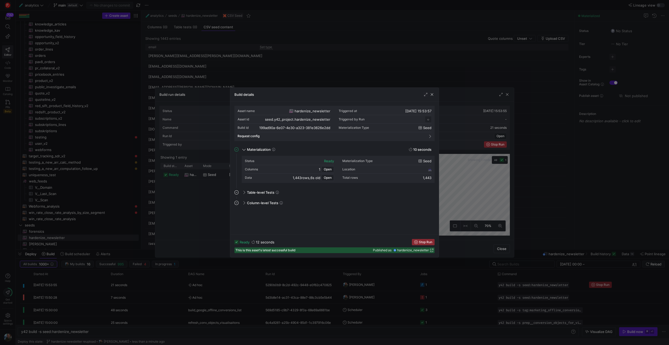
scroll to position [47, 0]
click at [332, 170] on span "button" at bounding box center [328, 169] width 12 height 6
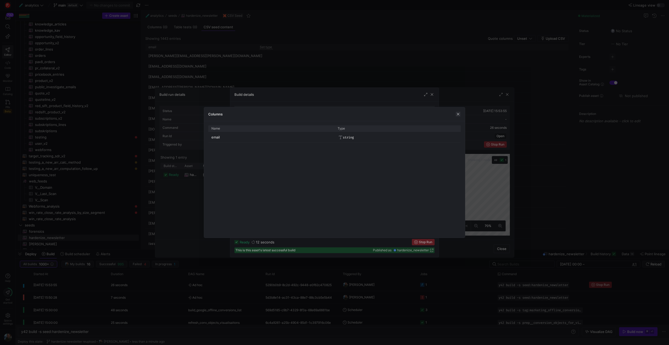
click at [460, 113] on span "button" at bounding box center [458, 113] width 5 height 5
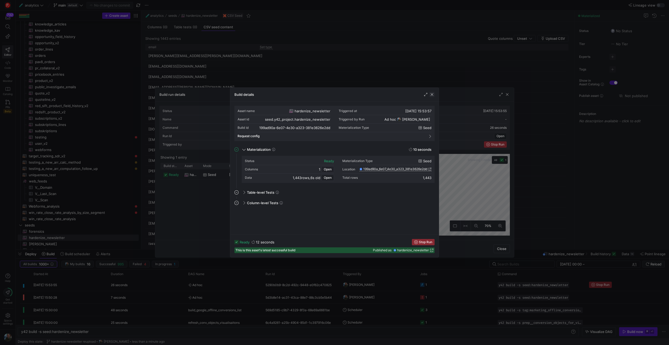
click at [433, 95] on span "button" at bounding box center [431, 94] width 5 height 5
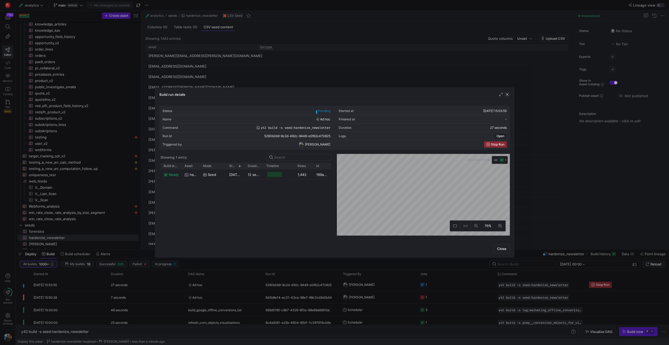
click at [508, 95] on span "button" at bounding box center [507, 94] width 5 height 5
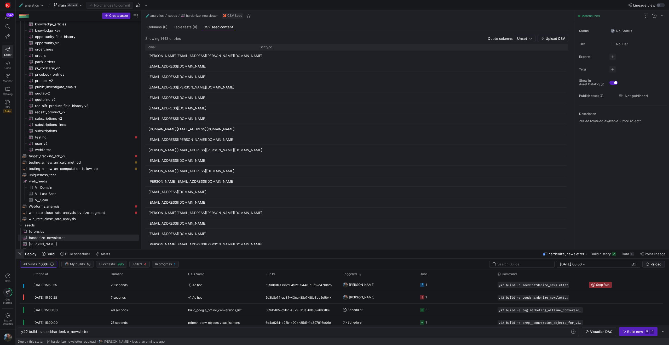
click at [20, 254] on span "button" at bounding box center [20, 253] width 8 height 9
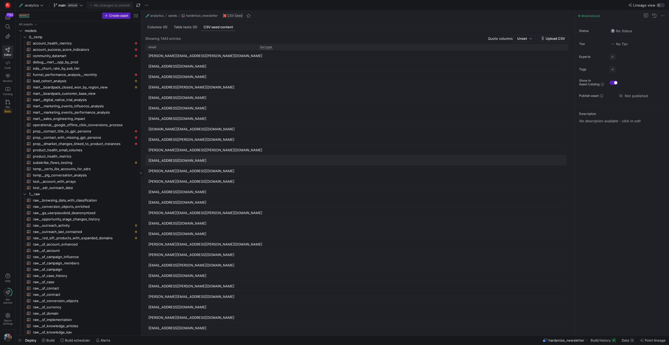
click at [307, 164] on div "[EMAIL_ADDRESS][DOMAIN_NAME]" at bounding box center [356, 160] width 423 height 10
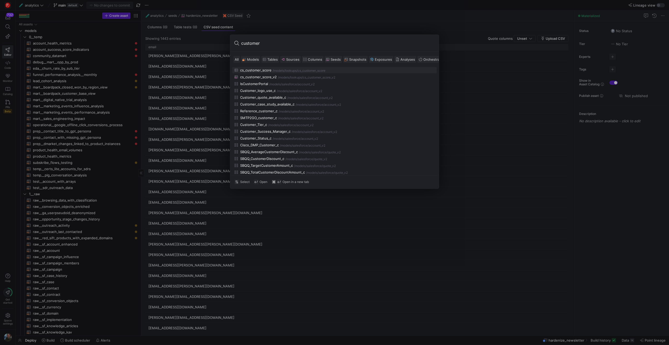
type input "customer"
click at [254, 60] on span "Models" at bounding box center [253, 59] width 12 height 4
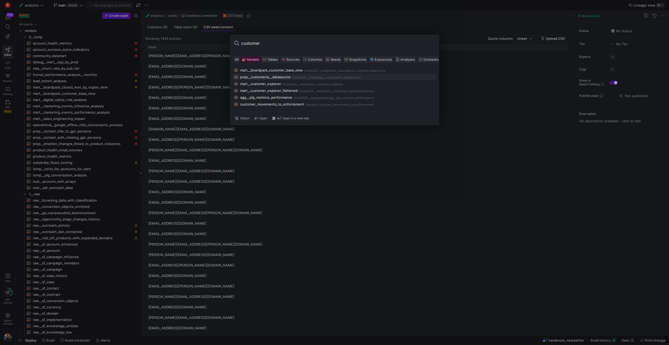
click at [281, 75] on div "prep__customerio__datasource" at bounding box center [265, 77] width 50 height 4
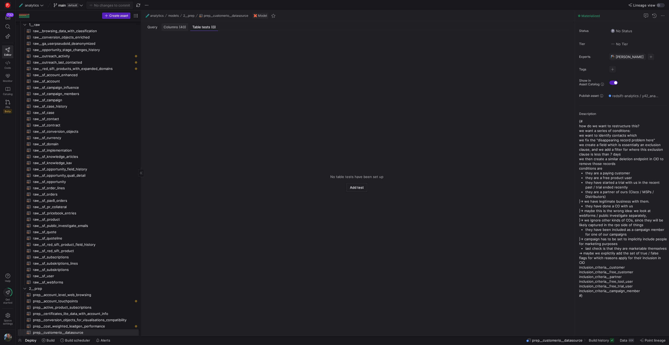
click at [172, 29] on span "Columns (40)" at bounding box center [175, 26] width 22 height 3
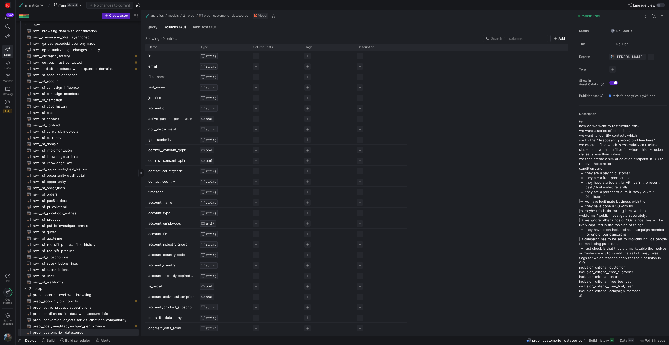
click at [161, 28] on div "Query Columns (40) Table tests (0)" at bounding box center [356, 27] width 423 height 8
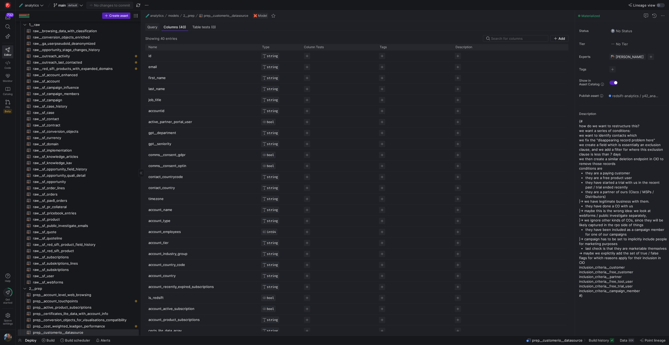
click at [156, 28] on span "Query" at bounding box center [152, 26] width 10 height 3
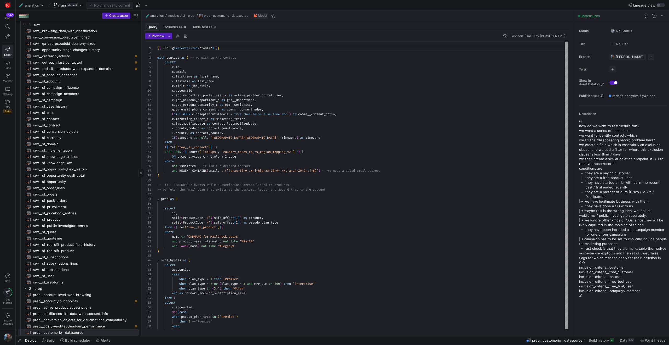
scroll to position [47, 0]
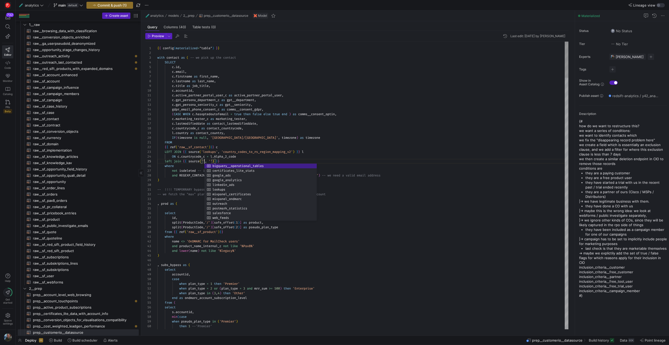
scroll to position [19, 47]
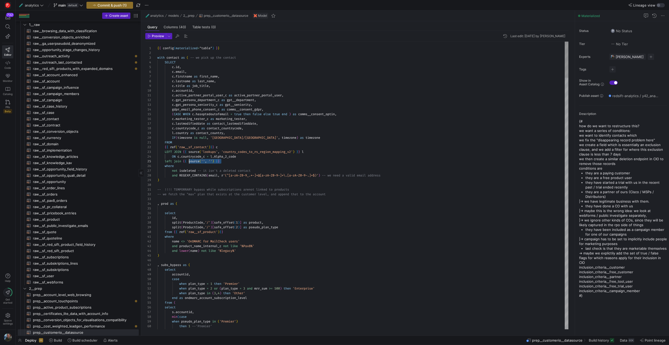
drag, startPoint x: 230, startPoint y: 159, endPoint x: 190, endPoint y: 161, distance: 40.5
click at [226, 184] on div "Preview Data CONTROL ⇧ ⏎" at bounding box center [226, 183] width 53 height 5
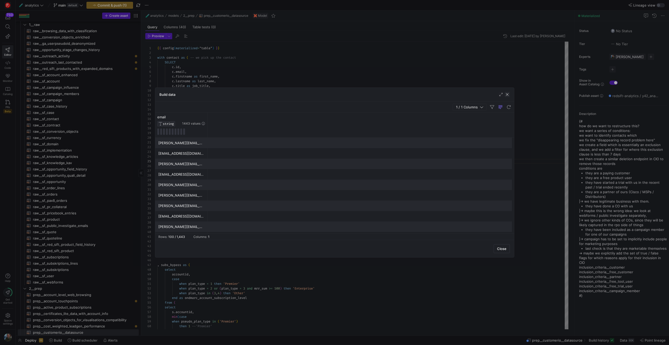
click at [508, 96] on span "button" at bounding box center [507, 94] width 5 height 5
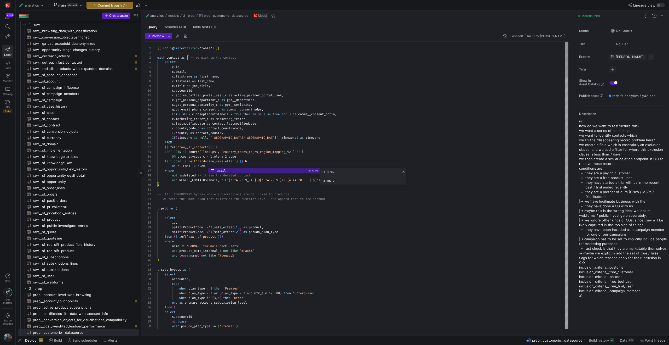
scroll to position [24, 60]
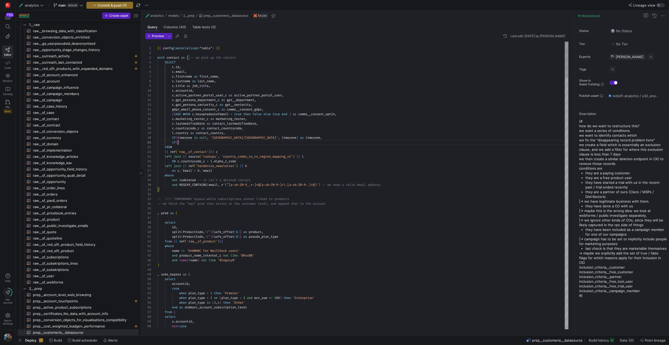
scroll to position [0, 21]
type textarea "if() FROM {{ ref('raw__sf_contact')}} c left join {{ source('lookups', 'country…"
click at [182, 161] on div at bounding box center [334, 172] width 669 height 345
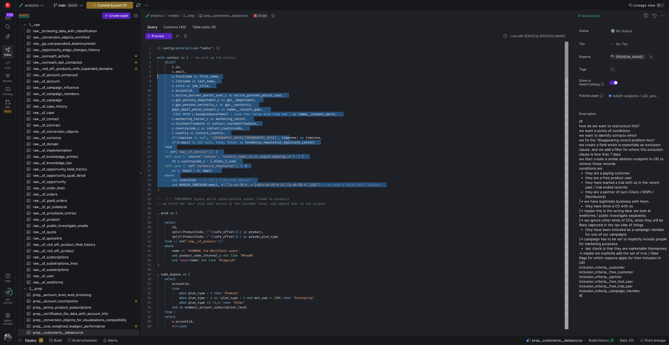
scroll to position [14, 0]
drag, startPoint x: 393, startPoint y: 184, endPoint x: 140, endPoint y: 62, distance: 281.3
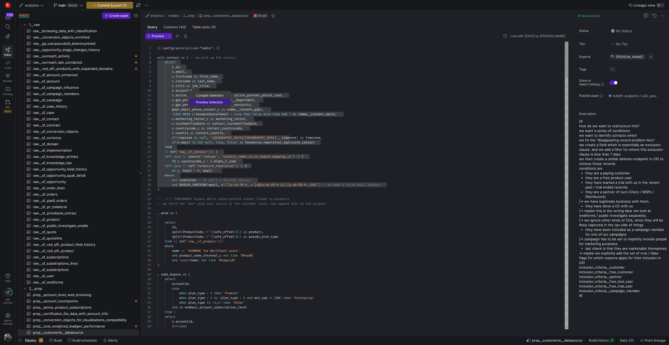
click at [197, 100] on span "Preview Selection" at bounding box center [209, 101] width 41 height 3
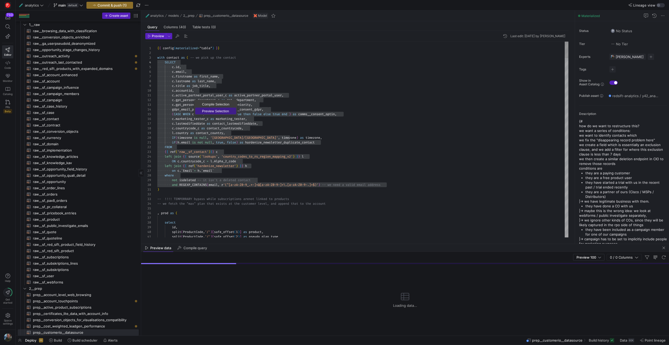
click at [205, 111] on span "Preview Selection" at bounding box center [215, 110] width 41 height 3
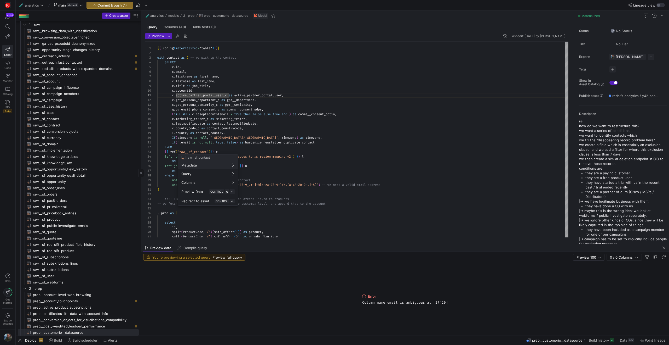
click at [276, 145] on div at bounding box center [334, 172] width 669 height 345
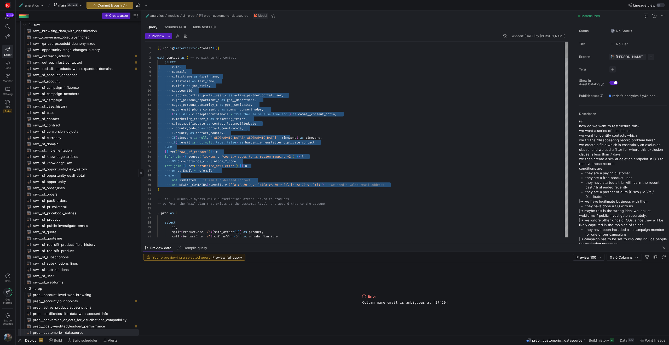
scroll to position [14, 0]
drag, startPoint x: 401, startPoint y: 186, endPoint x: 148, endPoint y: 62, distance: 280.9
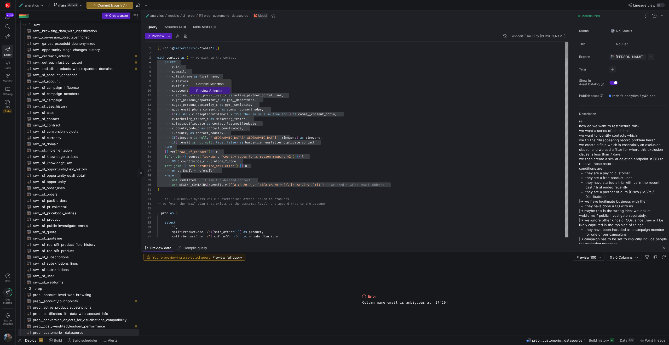
click at [204, 92] on span "Preview Selection" at bounding box center [210, 90] width 41 height 3
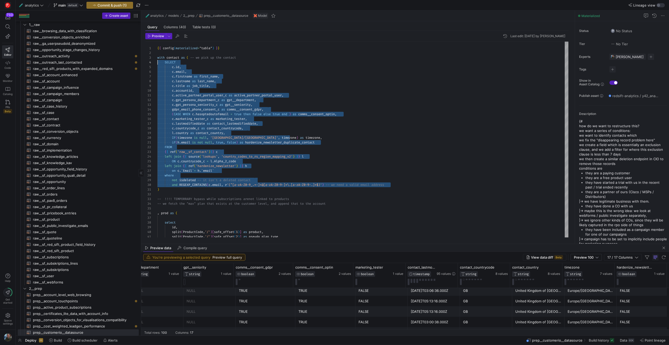
scroll to position [552, 0]
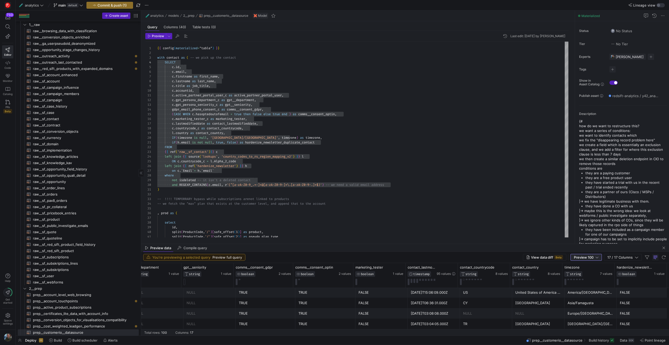
click at [590, 258] on span "Preview 100" at bounding box center [584, 257] width 20 height 4
click at [583, 273] on span "Full Preview" at bounding box center [586, 274] width 27 height 4
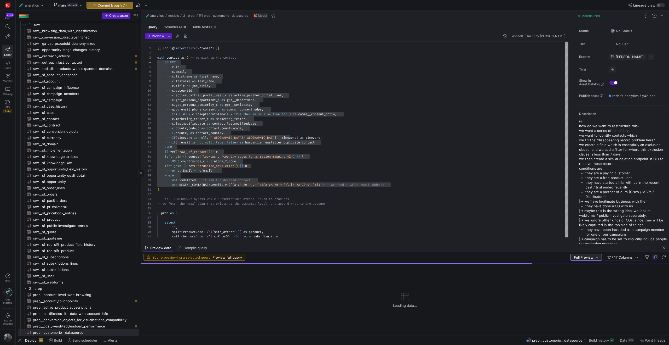
click at [359, 244] on div "Preview data Compile query" at bounding box center [405, 248] width 528 height 8
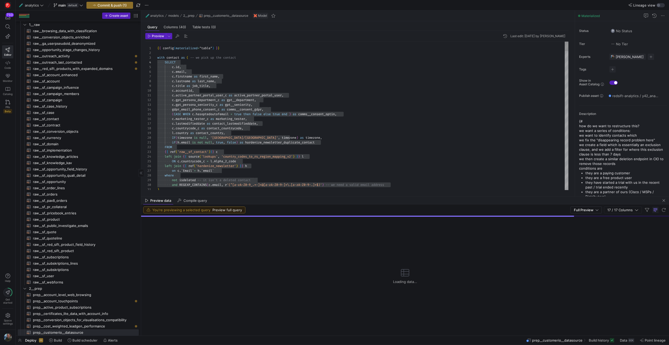
drag, startPoint x: 360, startPoint y: 243, endPoint x: 368, endPoint y: 195, distance: 47.9
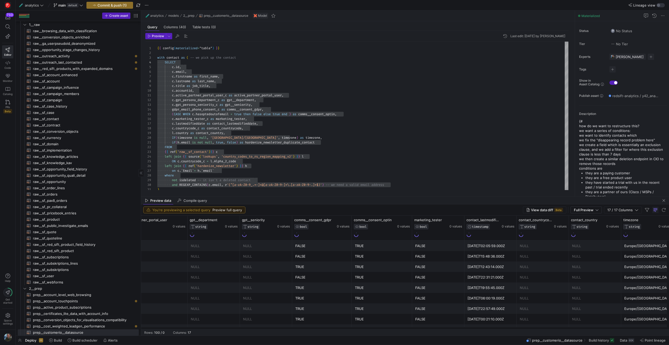
scroll to position [0, 392]
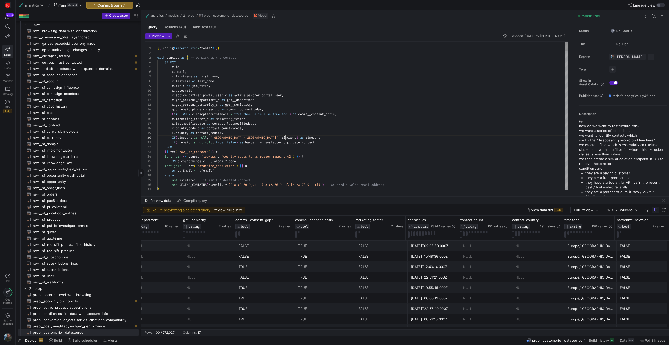
scroll to position [38, 128]
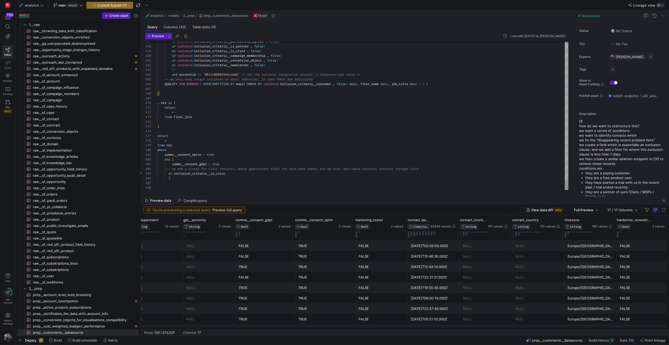
click at [152, 36] on span "Preview" at bounding box center [158, 36] width 12 height 4
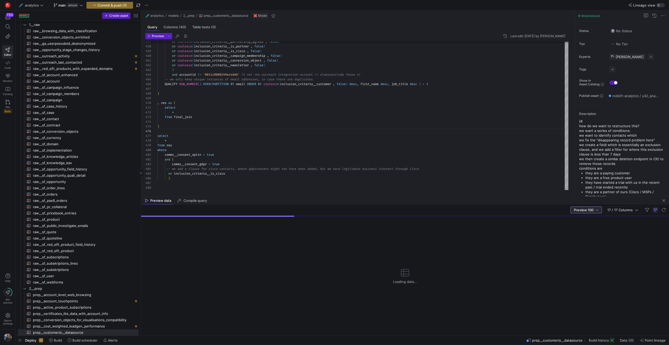
click at [597, 210] on div at bounding box center [597, 210] width 3 height 4
click at [584, 225] on span "Full Preview" at bounding box center [586, 227] width 27 height 4
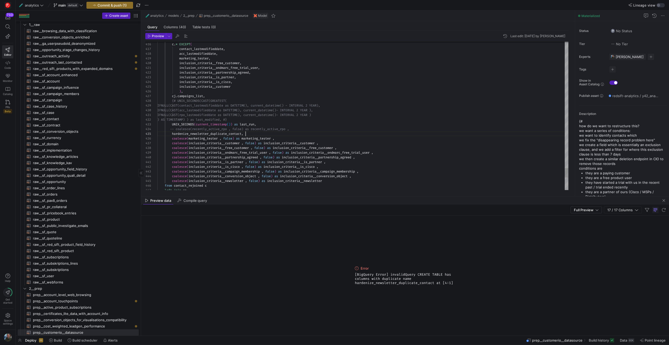
scroll to position [19, 0]
drag, startPoint x: 248, startPoint y: 132, endPoint x: 149, endPoint y: 131, distance: 99.6
type textarea "IFNULL(CAST(rpo_lastmodifieddate as DATETIME), current_datetime()- INTERVAL 2 Y…"
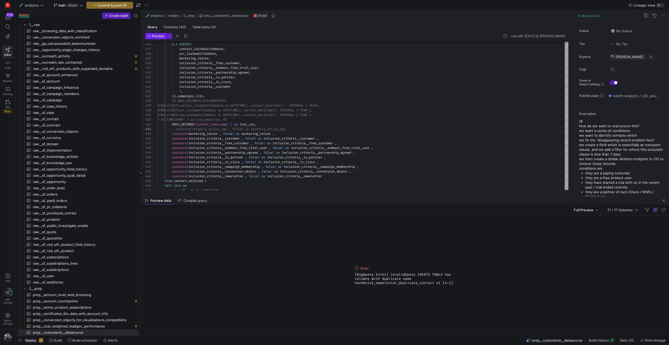
click at [158, 36] on span "Preview" at bounding box center [158, 36] width 12 height 4
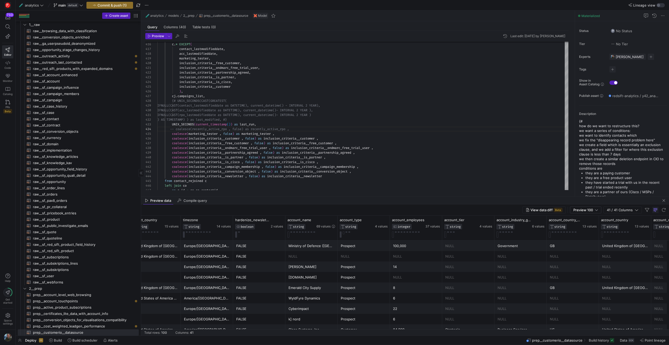
scroll to position [0, 977]
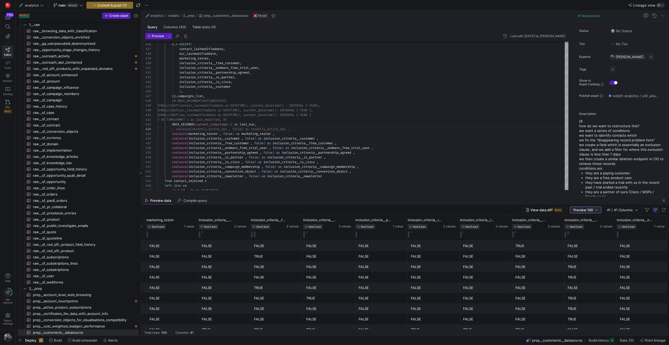
click at [593, 208] on span "Preview 100" at bounding box center [584, 210] width 20 height 4
click at [586, 225] on span "Full Preview" at bounding box center [585, 227] width 27 height 4
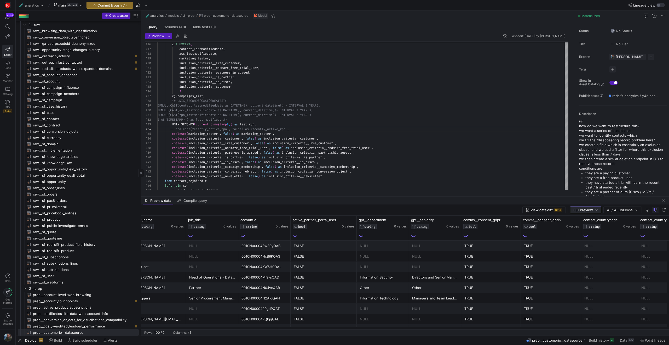
scroll to position [0, 168]
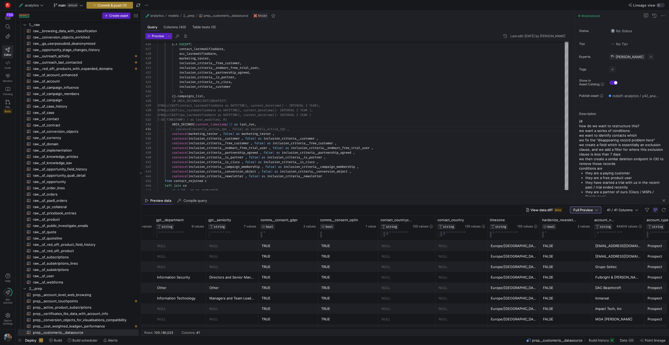
click at [98, 5] on span "Commit & push (1)" at bounding box center [112, 5] width 29 height 4
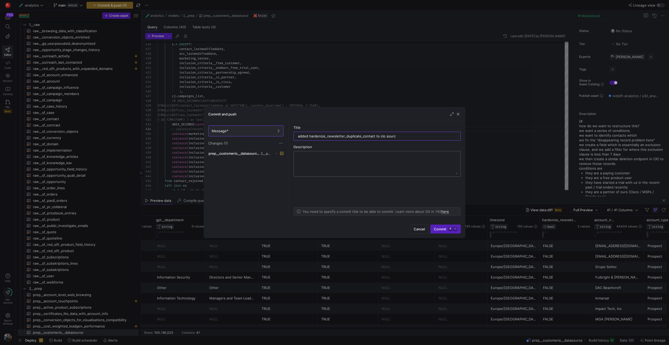
type input "added hardenize_newsletter_duplicate_contact to cio source"
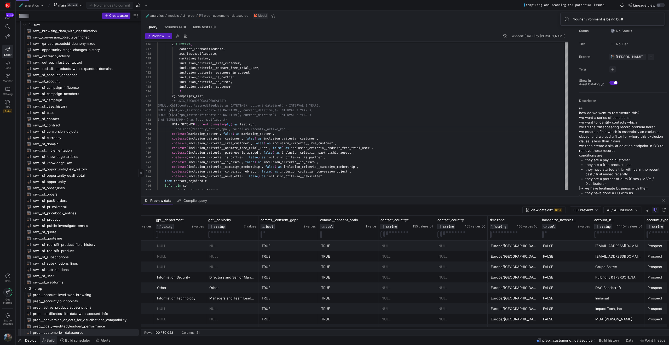
click at [53, 340] on span "Build" at bounding box center [51, 340] width 8 height 4
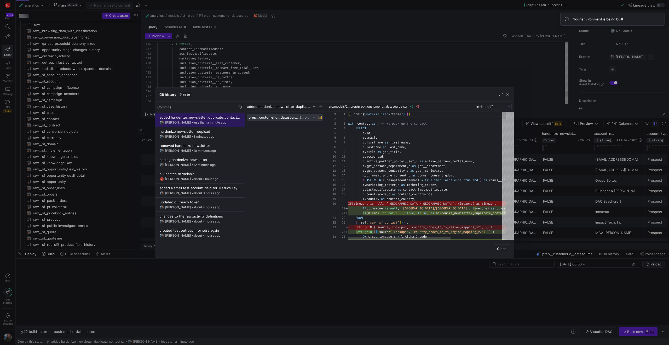
scroll to position [0, 75]
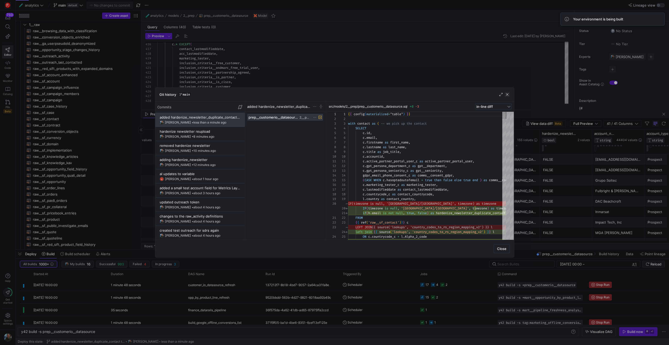
click at [508, 93] on span "button" at bounding box center [507, 94] width 5 height 5
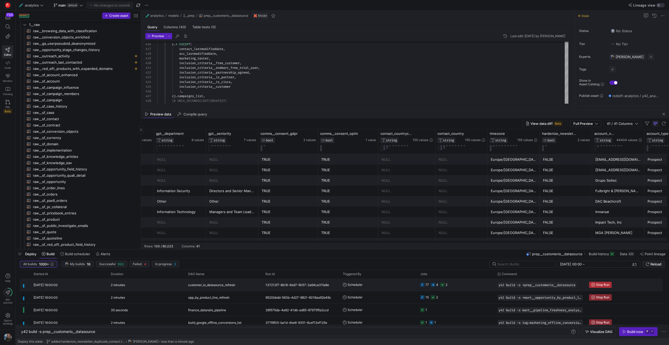
click at [597, 283] on span "Stop Run" at bounding box center [602, 285] width 13 height 4
click at [73, 252] on span "Build scheduler" at bounding box center [77, 253] width 25 height 4
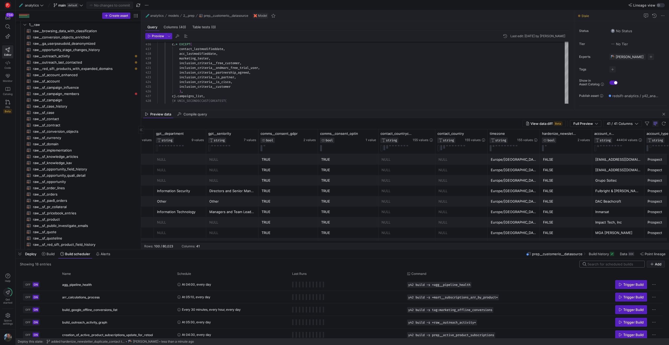
click at [605, 263] on input at bounding box center [615, 264] width 54 height 4
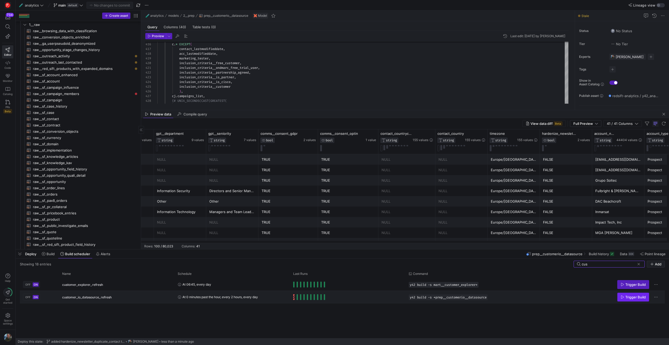
type input "cus"
click at [639, 295] on span "Trigger Build" at bounding box center [636, 297] width 20 height 4
click at [49, 254] on span "Build" at bounding box center [51, 253] width 8 height 4
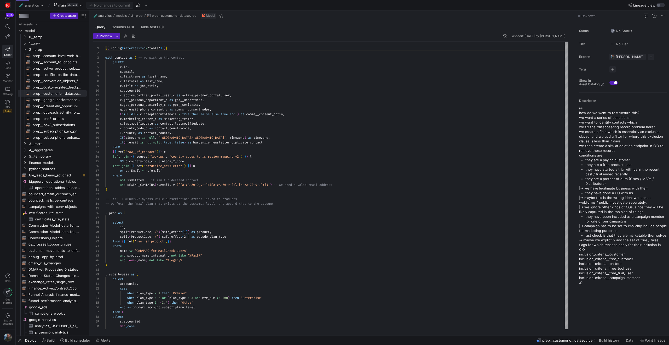
scroll to position [47, 0]
